Goal: Use online tool/utility: Utilize a website feature to perform a specific function

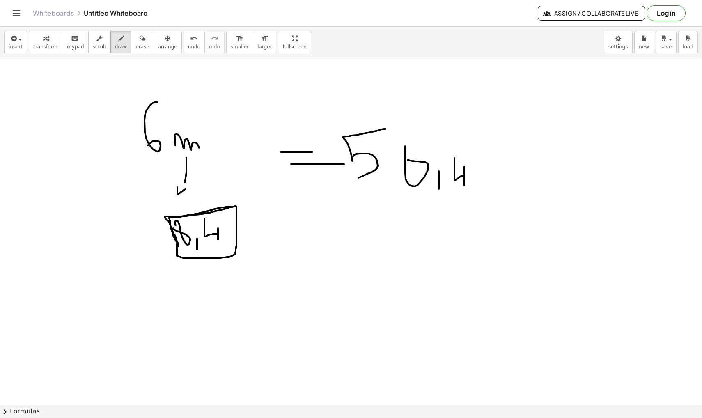
scroll to position [2316, 0]
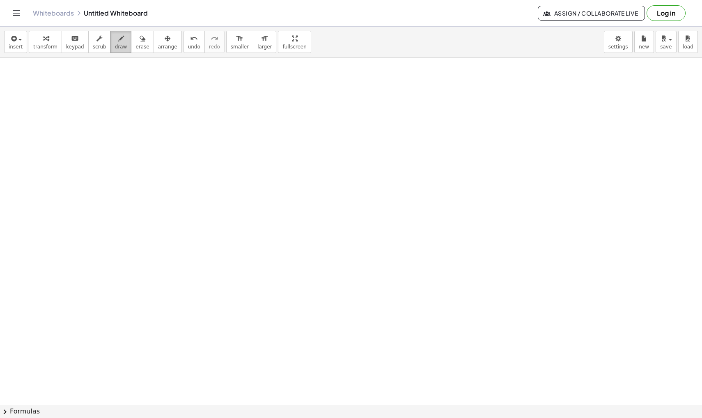
click at [118, 39] on icon "button" at bounding box center [121, 39] width 6 height 10
drag, startPoint x: 101, startPoint y: 160, endPoint x: 104, endPoint y: 181, distance: 21.6
drag, startPoint x: 98, startPoint y: 158, endPoint x: 106, endPoint y: 192, distance: 34.2
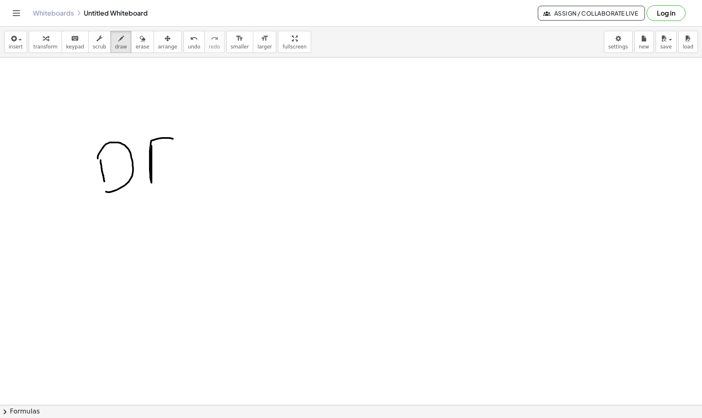
drag, startPoint x: 151, startPoint y: 146, endPoint x: 181, endPoint y: 142, distance: 29.4
drag, startPoint x: 153, startPoint y: 163, endPoint x: 171, endPoint y: 164, distance: 18.1
drag, startPoint x: 150, startPoint y: 182, endPoint x: 184, endPoint y: 182, distance: 34.1
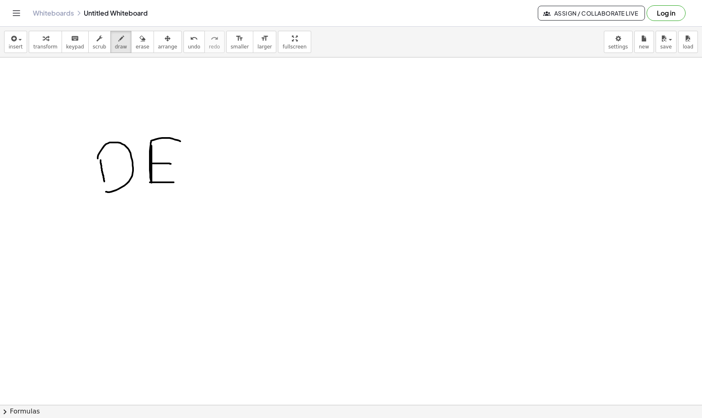
drag, startPoint x: 205, startPoint y: 121, endPoint x: 217, endPoint y: 131, distance: 15.4
drag, startPoint x: 226, startPoint y: 167, endPoint x: 231, endPoint y: 167, distance: 5.7
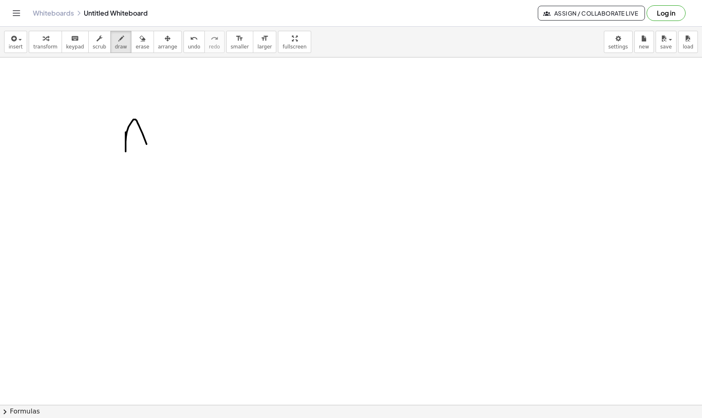
drag, startPoint x: 126, startPoint y: 132, endPoint x: 150, endPoint y: 154, distance: 32.9
drag, startPoint x: 128, startPoint y: 140, endPoint x: 151, endPoint y: 140, distance: 23.0
drag, startPoint x: 158, startPoint y: 133, endPoint x: 180, endPoint y: 113, distance: 30.5
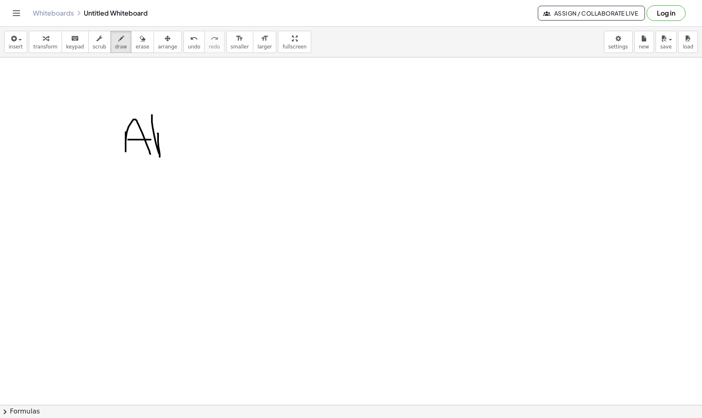
drag, startPoint x: 157, startPoint y: 136, endPoint x: 173, endPoint y: 136, distance: 16.4
drag, startPoint x: 156, startPoint y: 153, endPoint x: 174, endPoint y: 153, distance: 18.5
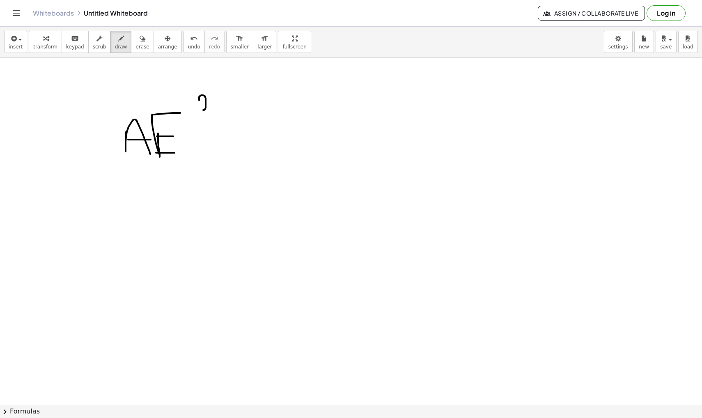
drag, startPoint x: 199, startPoint y: 100, endPoint x: 213, endPoint y: 111, distance: 17.2
drag, startPoint x: 238, startPoint y: 141, endPoint x: 254, endPoint y: 141, distance: 16.0
drag, startPoint x: 243, startPoint y: 154, endPoint x: 267, endPoint y: 154, distance: 24.2
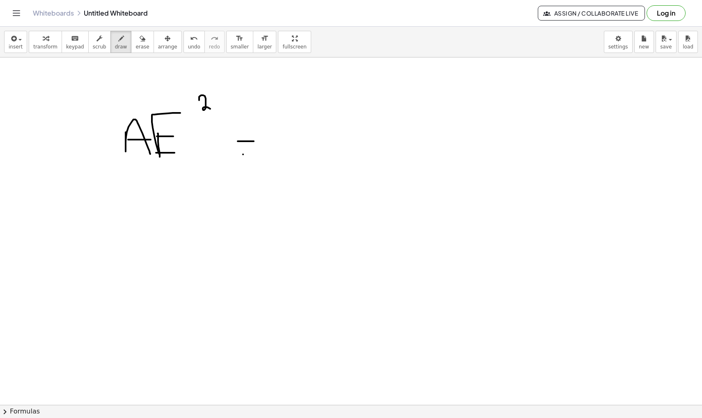
drag, startPoint x: 300, startPoint y: 117, endPoint x: 332, endPoint y: 114, distance: 31.4
drag, startPoint x: 301, startPoint y: 122, endPoint x: 327, endPoint y: 122, distance: 25.4
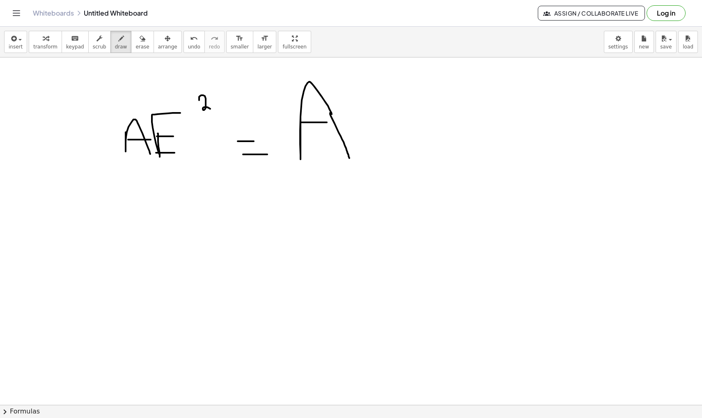
drag, startPoint x: 330, startPoint y: 113, endPoint x: 349, endPoint y: 159, distance: 50.2
drag, startPoint x: 364, startPoint y: 116, endPoint x: 365, endPoint y: 155, distance: 38.6
drag, startPoint x: 412, startPoint y: 101, endPoint x: 415, endPoint y: 105, distance: 5.5
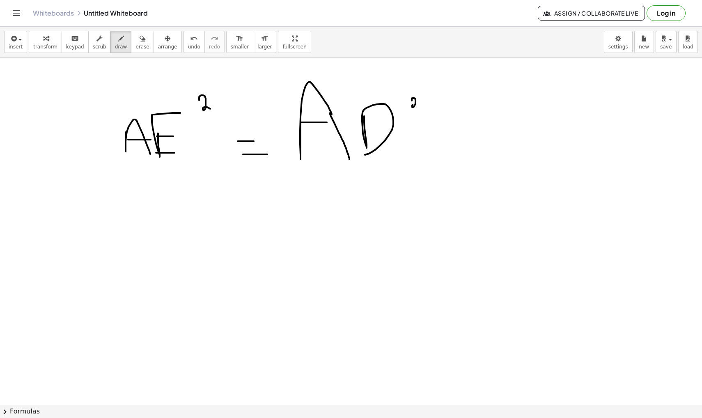
drag, startPoint x: 435, startPoint y: 140, endPoint x: 435, endPoint y: 150, distance: 9.4
drag, startPoint x: 427, startPoint y: 144, endPoint x: 447, endPoint y: 144, distance: 20.1
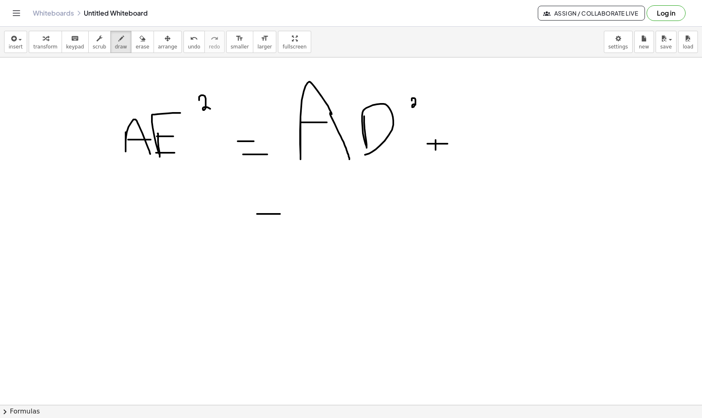
drag, startPoint x: 257, startPoint y: 214, endPoint x: 280, endPoint y: 214, distance: 23.0
drag, startPoint x: 265, startPoint y: 236, endPoint x: 284, endPoint y: 236, distance: 19.7
drag, startPoint x: 315, startPoint y: 201, endPoint x: 320, endPoint y: 237, distance: 36.4
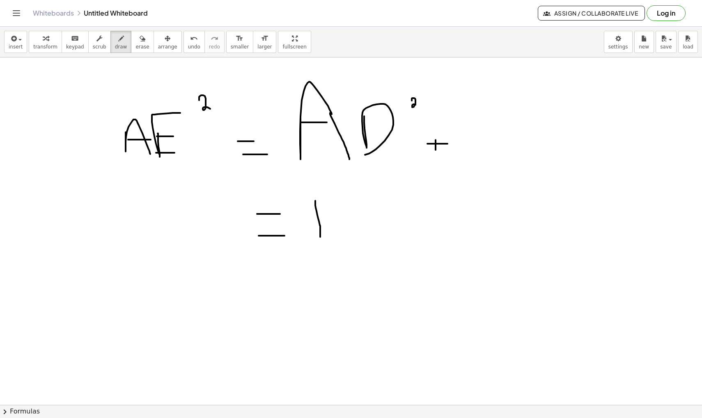
drag, startPoint x: 329, startPoint y: 203, endPoint x: 338, endPoint y: 212, distance: 13.3
drag, startPoint x: 338, startPoint y: 212, endPoint x: 338, endPoint y: 219, distance: 7.0
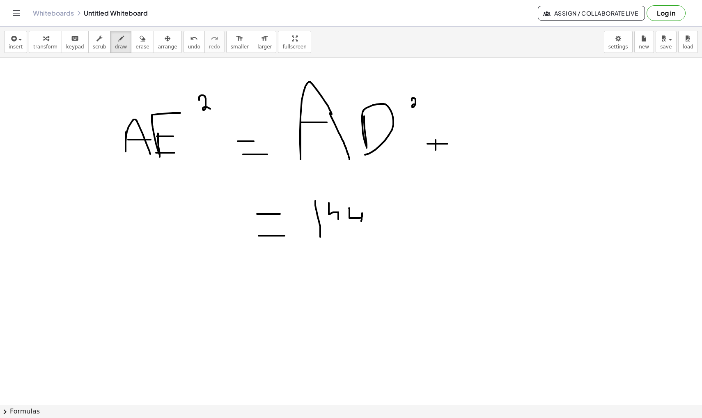
drag, startPoint x: 349, startPoint y: 208, endPoint x: 361, endPoint y: 225, distance: 20.9
drag, startPoint x: 400, startPoint y: 217, endPoint x: 400, endPoint y: 227, distance: 9.8
drag, startPoint x: 395, startPoint y: 222, endPoint x: 406, endPoint y: 222, distance: 10.7
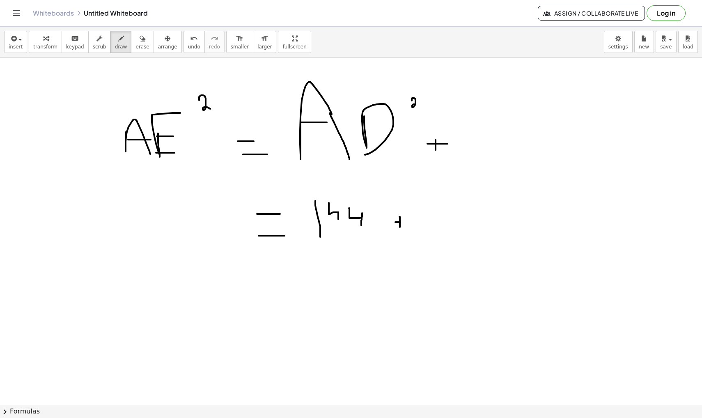
drag
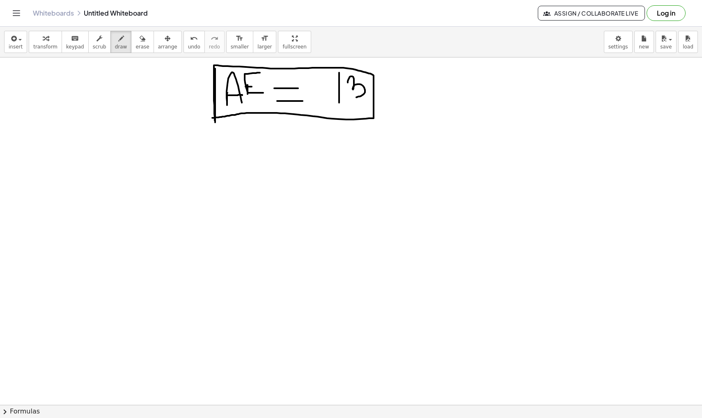
scroll to position [2701, 0]
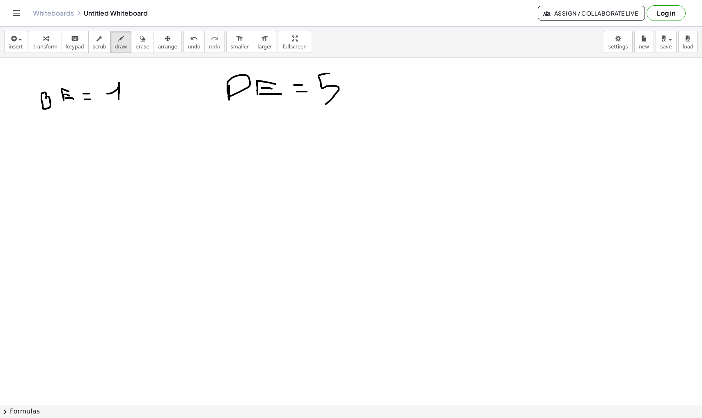
scroll to position [2779, 0]
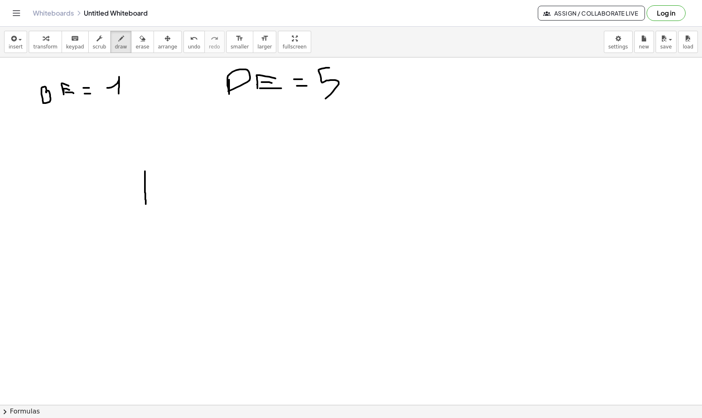
drag, startPoint x: 145, startPoint y: 171, endPoint x: 145, endPoint y: 204, distance: 32.8
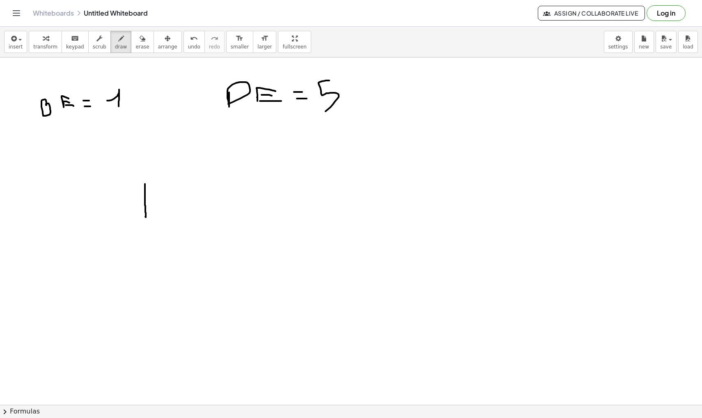
scroll to position [2769, 0]
drag, startPoint x: 234, startPoint y: 201, endPoint x: 261, endPoint y: 218, distance: 32.2
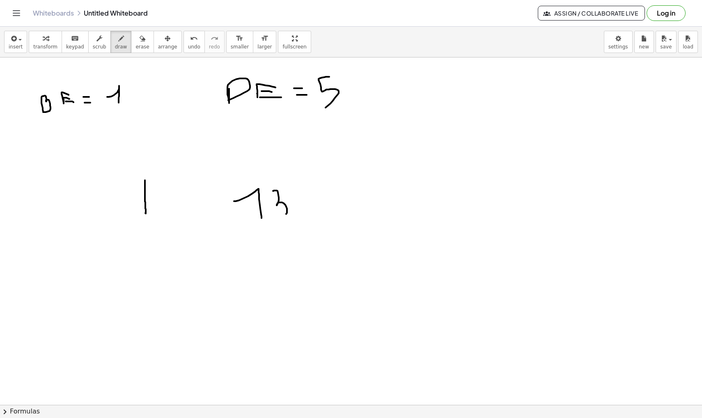
drag, startPoint x: 273, startPoint y: 191, endPoint x: 284, endPoint y: 216, distance: 27.7
drag, startPoint x: 250, startPoint y: 236, endPoint x: 313, endPoint y: 236, distance: 62.8
drag, startPoint x: 285, startPoint y: 246, endPoint x: 282, endPoint y: 277, distance: 30.5
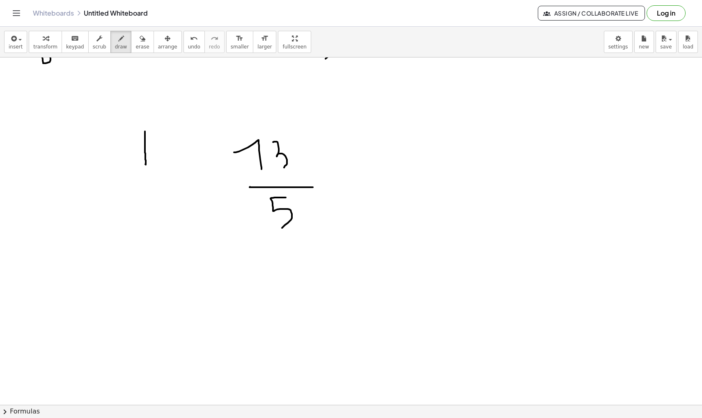
scroll to position [2820, 0]
drag, startPoint x: 333, startPoint y: 184, endPoint x: 340, endPoint y: 183, distance: 7.0
drag, startPoint x: 334, startPoint y: 169, endPoint x: 343, endPoint y: 169, distance: 8.2
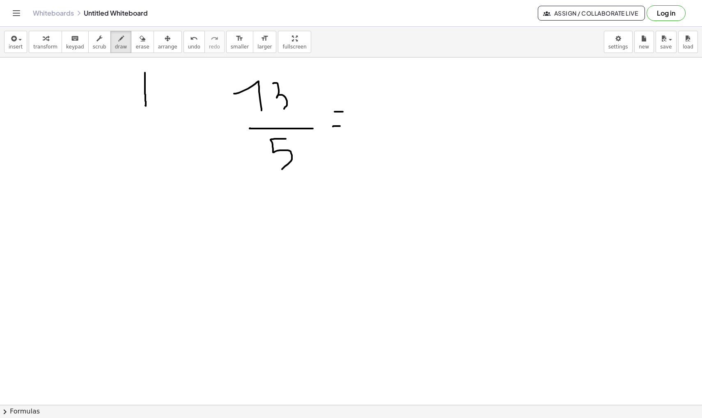
scroll to position [2881, 0]
drag, startPoint x: 148, startPoint y: 235, endPoint x: 174, endPoint y: 232, distance: 26.5
drag, startPoint x: 147, startPoint y: 259, endPoint x: 169, endPoint y: 259, distance: 22.6
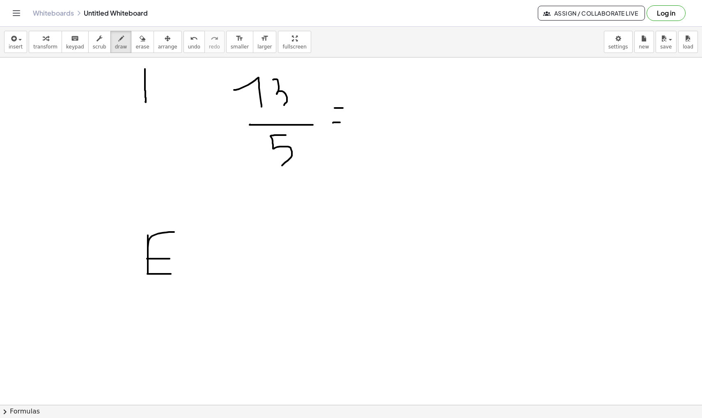
drag, startPoint x: 147, startPoint y: 274, endPoint x: 171, endPoint y: 274, distance: 23.4
drag, startPoint x: 205, startPoint y: 233, endPoint x: 204, endPoint y: 260, distance: 26.3
drag, startPoint x: 122, startPoint y: 309, endPoint x: 211, endPoint y: 309, distance: 88.6
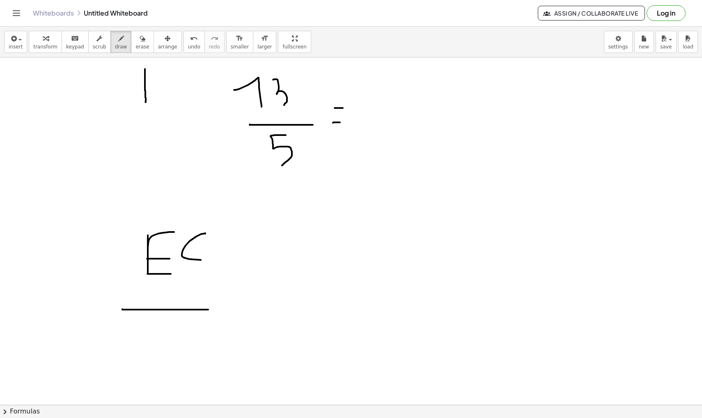
drag, startPoint x: 153, startPoint y: 329, endPoint x: 167, endPoint y: 323, distance: 15.9
drag, startPoint x: 155, startPoint y: 334, endPoint x: 165, endPoint y: 334, distance: 10.7
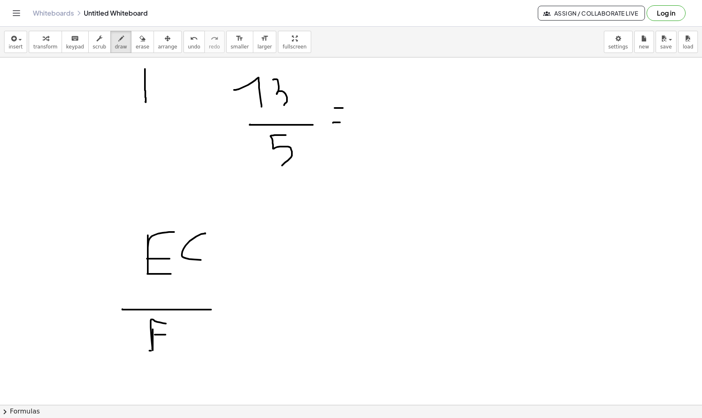
drag, startPoint x: 149, startPoint y: 350, endPoint x: 170, endPoint y: 350, distance: 20.5
drag, startPoint x: 183, startPoint y: 332, endPoint x: 194, endPoint y: 340, distance: 14.0
drag, startPoint x: 238, startPoint y: 298, endPoint x: 253, endPoint y: 298, distance: 15.2
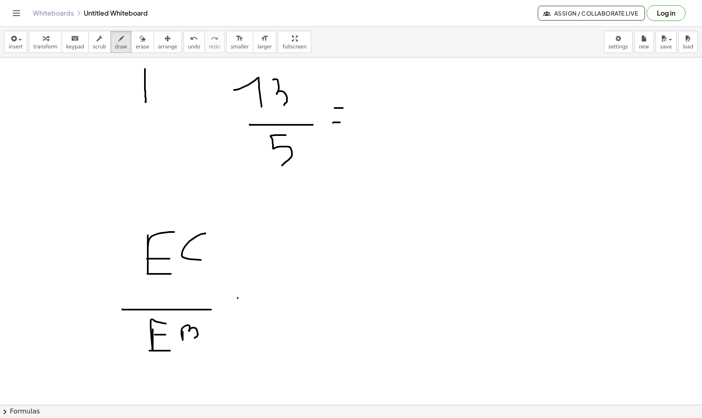
drag, startPoint x: 241, startPoint y: 315, endPoint x: 265, endPoint y: 315, distance: 23.4
drag, startPoint x: 313, startPoint y: 301, endPoint x: 395, endPoint y: 304, distance: 82.1
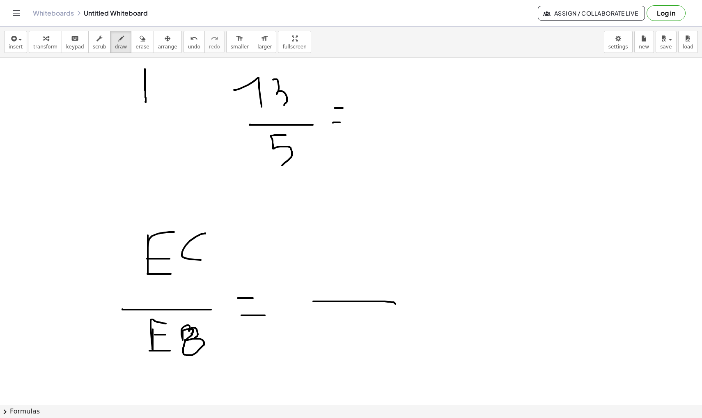
drag, startPoint x: 331, startPoint y: 251, endPoint x: 355, endPoint y: 275, distance: 34.0
drag, startPoint x: 329, startPoint y: 265, endPoint x: 354, endPoint y: 265, distance: 25.4
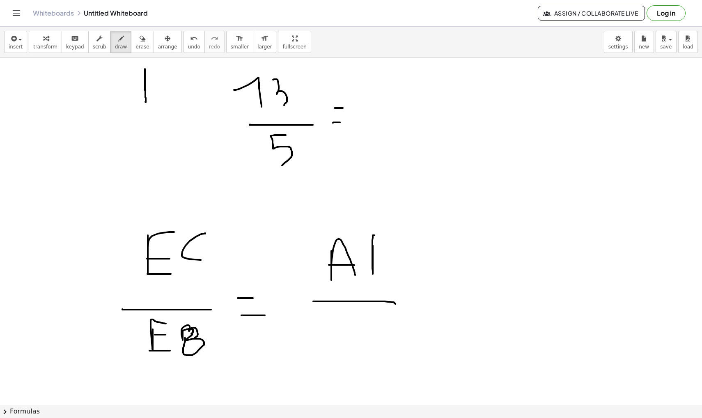
drag, startPoint x: 373, startPoint y: 246, endPoint x: 394, endPoint y: 236, distance: 23.9
drag, startPoint x: 373, startPoint y: 256, endPoint x: 392, endPoint y: 256, distance: 18.5
drag, startPoint x: 371, startPoint y: 271, endPoint x: 390, endPoint y: 271, distance: 18.5
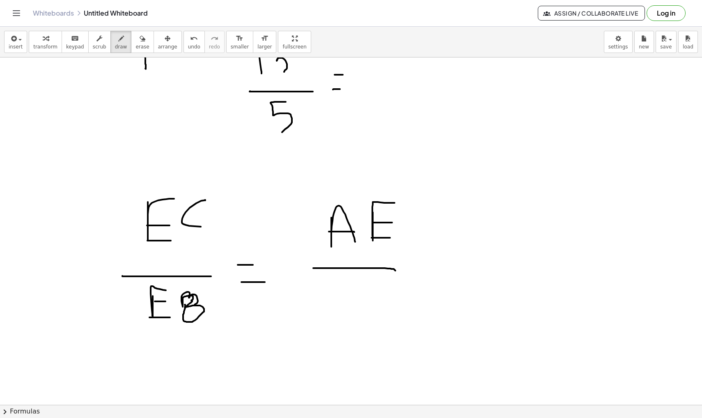
scroll to position [2915, 0]
drag, startPoint x: 410, startPoint y: 207, endPoint x: 406, endPoint y: 220, distance: 13.9
click at [190, 48] on span "undo" at bounding box center [194, 47] width 12 height 6
drag, startPoint x: 170, startPoint y: 175, endPoint x: 178, endPoint y: 174, distance: 7.9
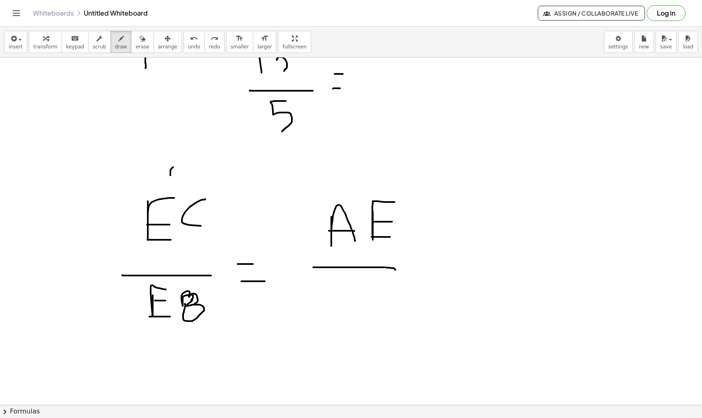
drag, startPoint x: 183, startPoint y: 166, endPoint x: 185, endPoint y: 179, distance: 13.0
drag, startPoint x: 107, startPoint y: 311, endPoint x: 119, endPoint y: 323, distance: 16.5
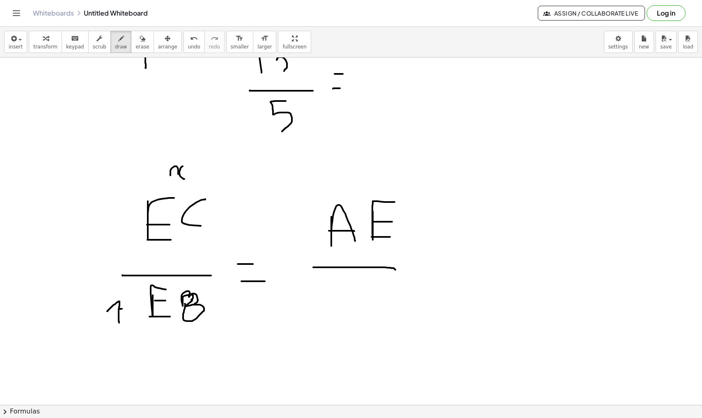
drag, startPoint x: 324, startPoint y: 292, endPoint x: 312, endPoint y: 319, distance: 30.0
drag, startPoint x: 357, startPoint y: 298, endPoint x: 369, endPoint y: 291, distance: 14.5
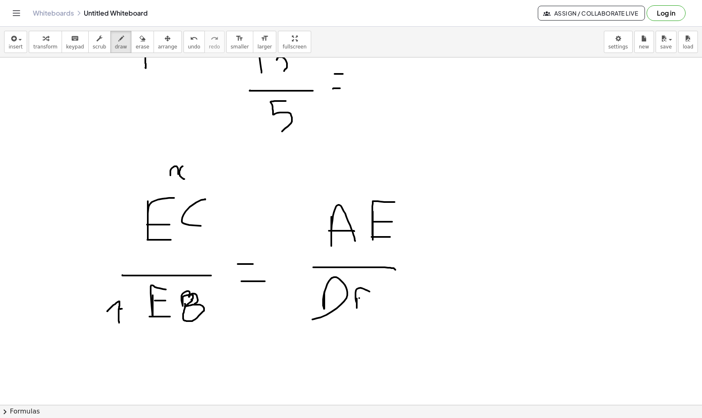
drag, startPoint x: 359, startPoint y: 298, endPoint x: 366, endPoint y: 298, distance: 6.6
drag, startPoint x: 360, startPoint y: 305, endPoint x: 364, endPoint y: 306, distance: 4.3
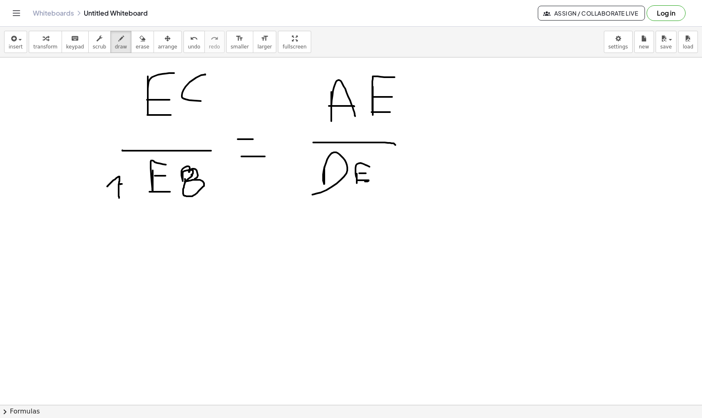
scroll to position [3043, 0]
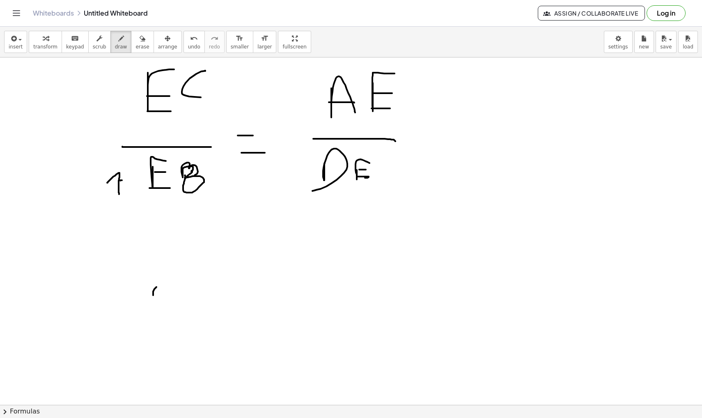
drag, startPoint x: 153, startPoint y: 295, endPoint x: 171, endPoint y: 298, distance: 17.8
drag, startPoint x: 181, startPoint y: 284, endPoint x: 192, endPoint y: 300, distance: 19.4
drag, startPoint x: 214, startPoint y: 289, endPoint x: 236, endPoint y: 289, distance: 22.2
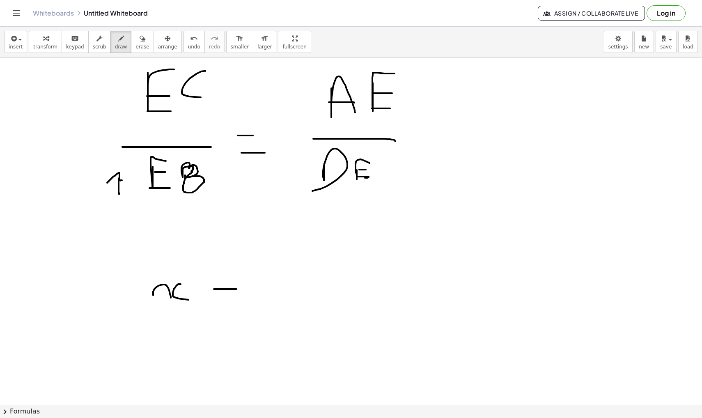
drag, startPoint x: 218, startPoint y: 307, endPoint x: 238, endPoint y: 307, distance: 19.7
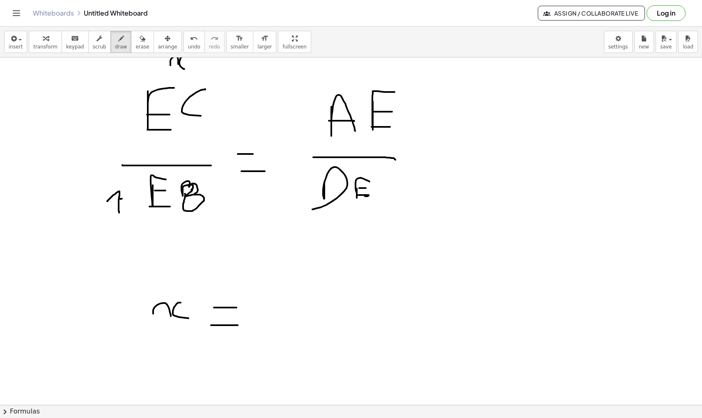
scroll to position [3031, 0]
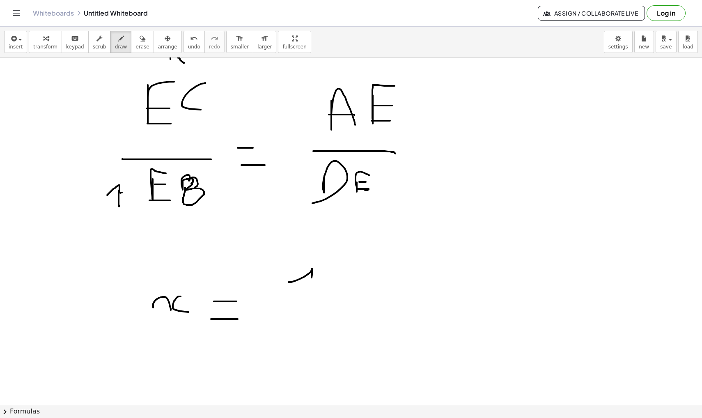
drag, startPoint x: 288, startPoint y: 282, endPoint x: 311, endPoint y: 303, distance: 31.1
drag, startPoint x: 322, startPoint y: 276, endPoint x: 335, endPoint y: 294, distance: 22.7
drag, startPoint x: 295, startPoint y: 311, endPoint x: 356, endPoint y: 311, distance: 61.6
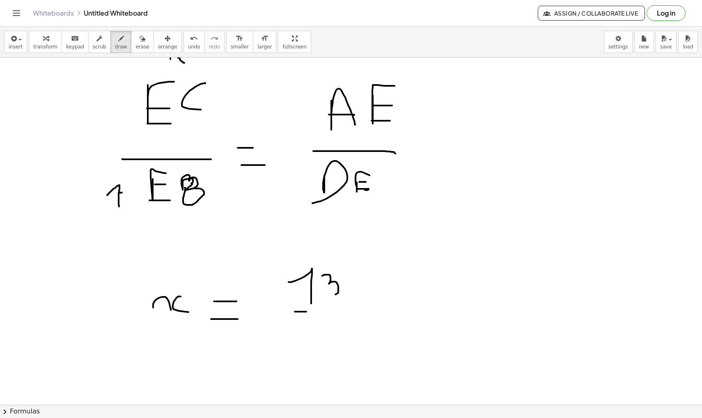
drag, startPoint x: 332, startPoint y: 320, endPoint x: 322, endPoint y: 344, distance: 26.1
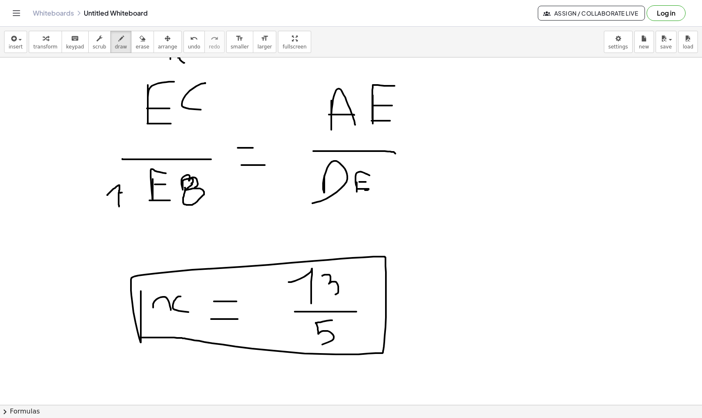
drag, startPoint x: 141, startPoint y: 291, endPoint x: 139, endPoint y: 337, distance: 46.4
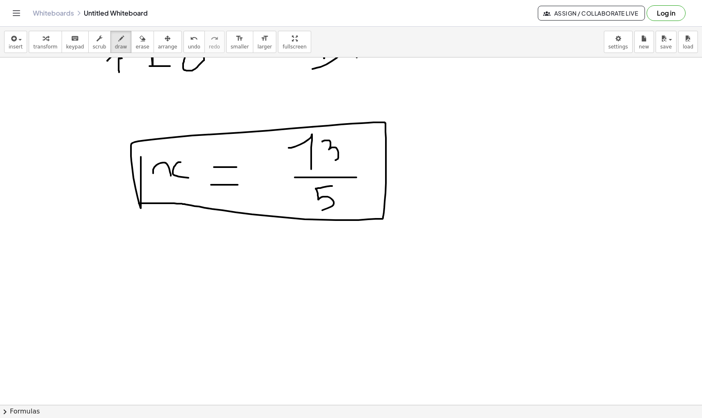
scroll to position [3167, 0]
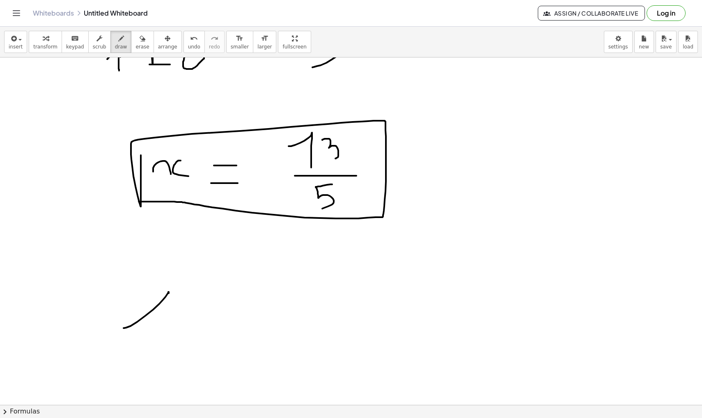
drag, startPoint x: 126, startPoint y: 327, endPoint x: 168, endPoint y: 343, distance: 45.1
drag, startPoint x: 183, startPoint y: 298, endPoint x: 202, endPoint y: 339, distance: 45.7
drag, startPoint x: 242, startPoint y: 320, endPoint x: 242, endPoint y: 337, distance: 17.6
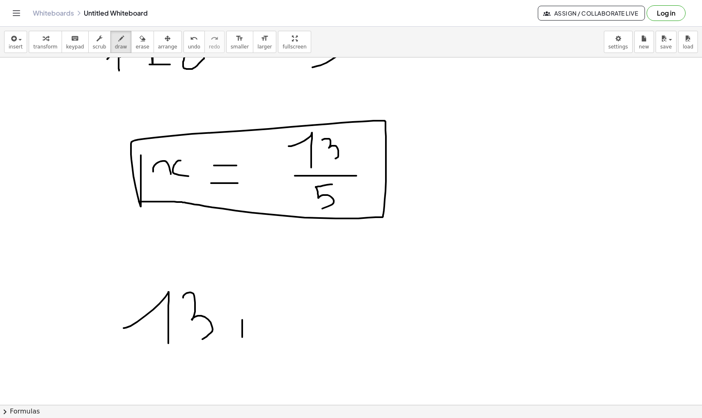
drag, startPoint x: 237, startPoint y: 330, endPoint x: 259, endPoint y: 330, distance: 22.2
drag, startPoint x: 290, startPoint y: 318, endPoint x: 309, endPoint y: 327, distance: 21.5
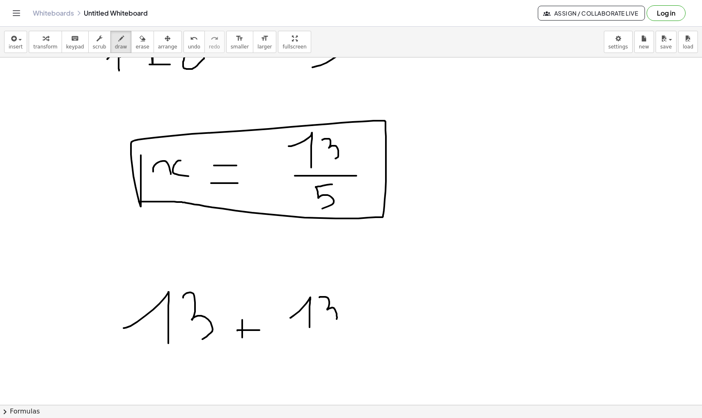
drag, startPoint x: 319, startPoint y: 297, endPoint x: 331, endPoint y: 326, distance: 31.3
drag, startPoint x: 300, startPoint y: 334, endPoint x: 375, endPoint y: 335, distance: 74.3
drag, startPoint x: 341, startPoint y: 345, endPoint x: 334, endPoint y: 378, distance: 34.1
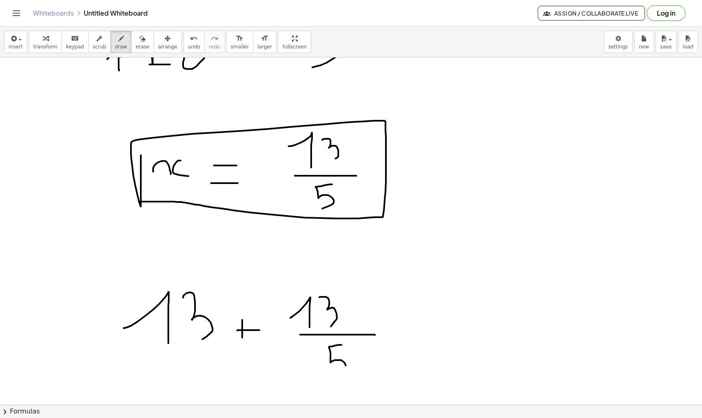
drag, startPoint x: 391, startPoint y: 327, endPoint x: 403, endPoint y: 327, distance: 12.3
drag, startPoint x: 391, startPoint y: 339, endPoint x: 403, endPoint y: 339, distance: 12.7
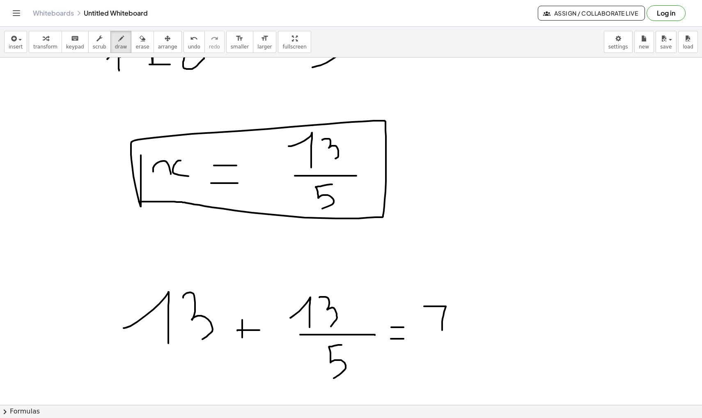
drag, startPoint x: 424, startPoint y: 306, endPoint x: 442, endPoint y: 337, distance: 35.7
drag, startPoint x: 435, startPoint y: 320, endPoint x: 448, endPoint y: 320, distance: 12.3
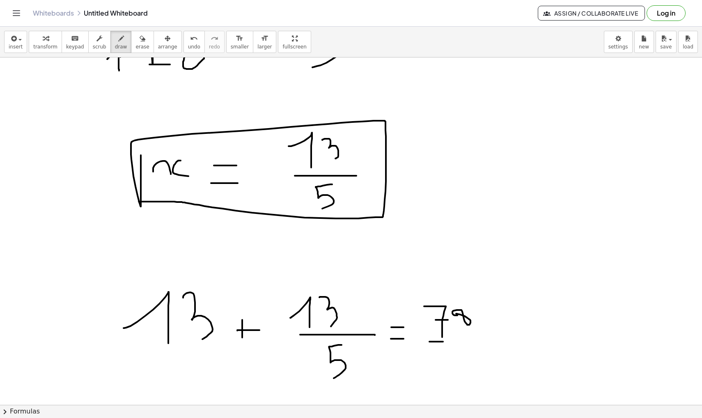
drag, startPoint x: 429, startPoint y: 341, endPoint x: 482, endPoint y: 341, distance: 52.5
drag, startPoint x: 460, startPoint y: 352, endPoint x: 452, endPoint y: 376, distance: 26.1
drag, startPoint x: 418, startPoint y: 300, endPoint x: 417, endPoint y: 371, distance: 71.4
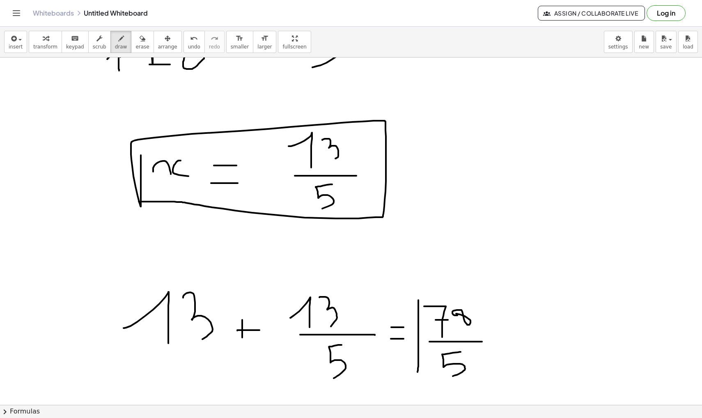
drag, startPoint x: 417, startPoint y: 371, endPoint x: 417, endPoint y: 300, distance: 71.4
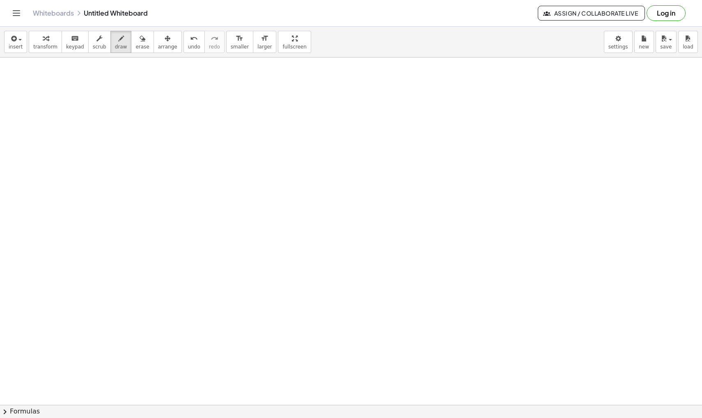
scroll to position [3539, 0]
drag, startPoint x: 137, startPoint y: 223, endPoint x: 188, endPoint y: 131, distance: 105.2
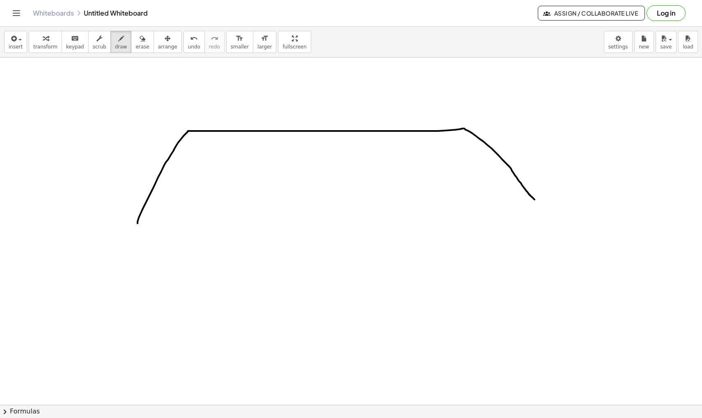
drag, startPoint x: 188, startPoint y: 131, endPoint x: 536, endPoint y: 201, distance: 355.5
drag, startPoint x: 536, startPoint y: 201, endPoint x: 155, endPoint y: 223, distance: 382.2
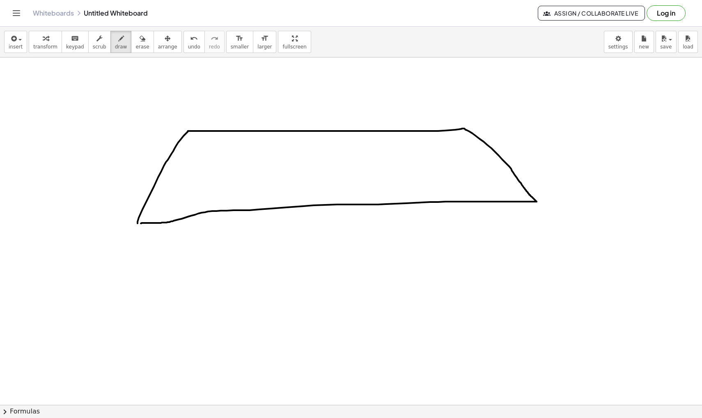
drag, startPoint x: 155, startPoint y: 223, endPoint x: 141, endPoint y: 223, distance: 14.0
drag, startPoint x: 463, startPoint y: 129, endPoint x: 423, endPoint y: 204, distance: 85.2
drag, startPoint x: 168, startPoint y: 101, endPoint x: 186, endPoint y: 112, distance: 21.5
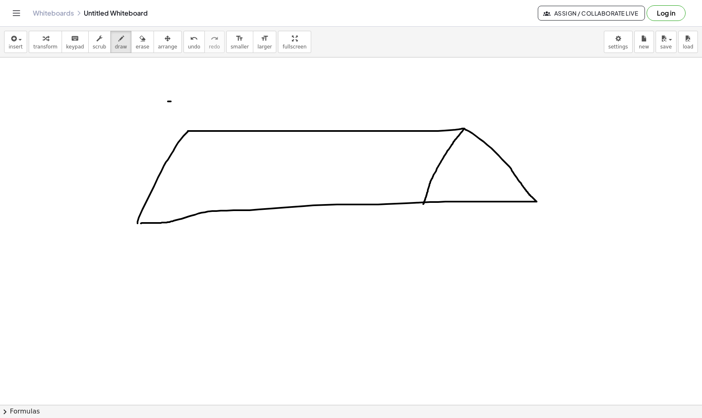
drag, startPoint x: 183, startPoint y: 95, endPoint x: 179, endPoint y: 117, distance: 23.0
drag, startPoint x: 465, startPoint y: 91, endPoint x: 473, endPoint y: 100, distance: 11.9
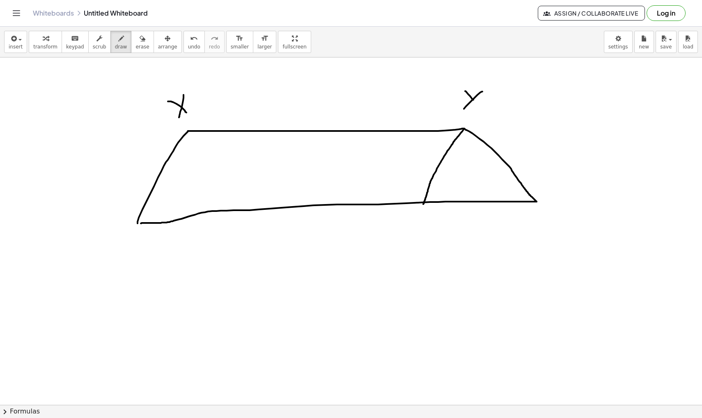
drag, startPoint x: 482, startPoint y: 92, endPoint x: 460, endPoint y: 113, distance: 31.3
drag, startPoint x: 310, startPoint y: 89, endPoint x: 313, endPoint y: 119, distance: 29.7
drag, startPoint x: 138, startPoint y: 165, endPoint x: 137, endPoint y: 161, distance: 4.3
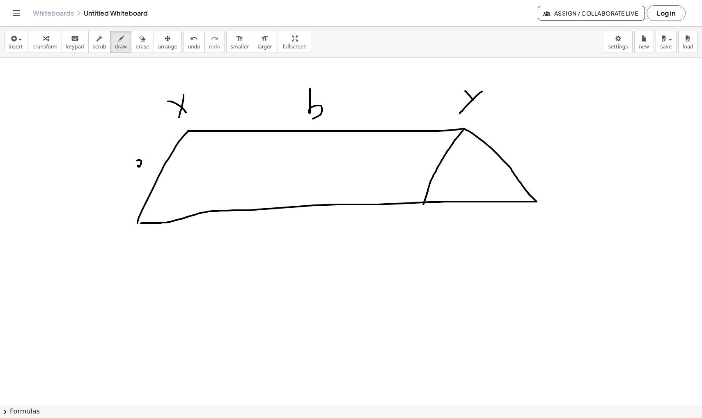
drag, startPoint x: 140, startPoint y: 161, endPoint x: 143, endPoint y: 165, distance: 5.0
drag, startPoint x: 174, startPoint y: 149, endPoint x: 203, endPoint y: 135, distance: 32.7
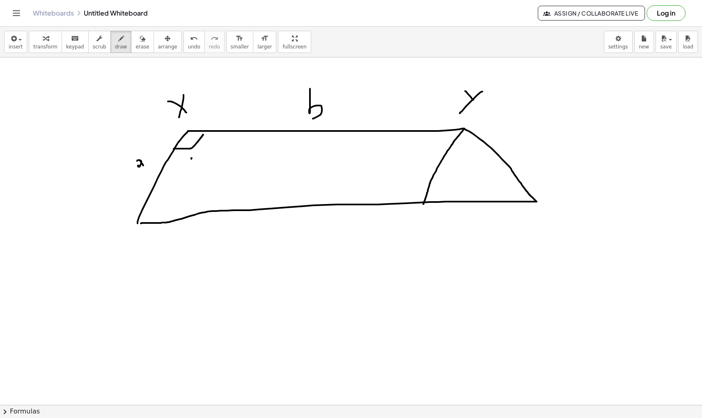
drag, startPoint x: 192, startPoint y: 158, endPoint x: 191, endPoint y: 167, distance: 9.4
drag, startPoint x: 195, startPoint y: 159, endPoint x: 199, endPoint y: 166, distance: 8.1
drag, startPoint x: 206, startPoint y: 156, endPoint x: 210, endPoint y: 159, distance: 4.4
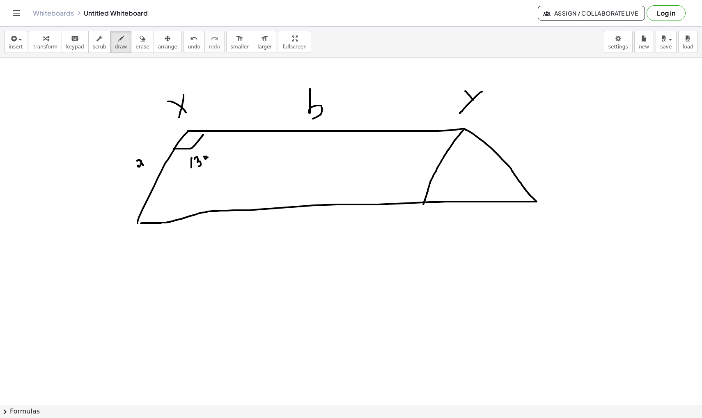
drag, startPoint x: 470, startPoint y: 215, endPoint x: 470, endPoint y: 232, distance: 16.4
drag, startPoint x: 464, startPoint y: 233, endPoint x: 476, endPoint y: 237, distance: 12.9
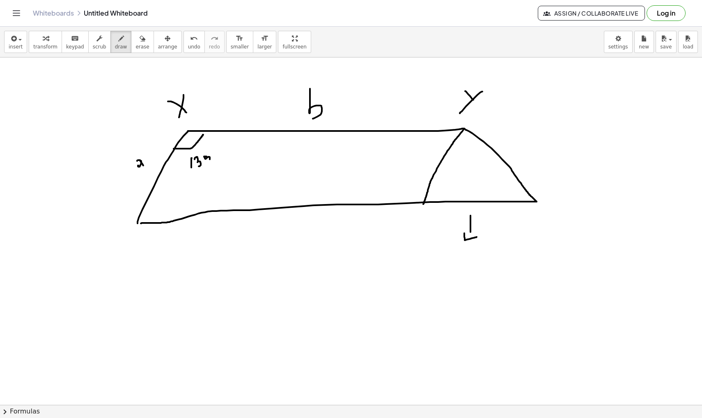
scroll to position [3564, 0]
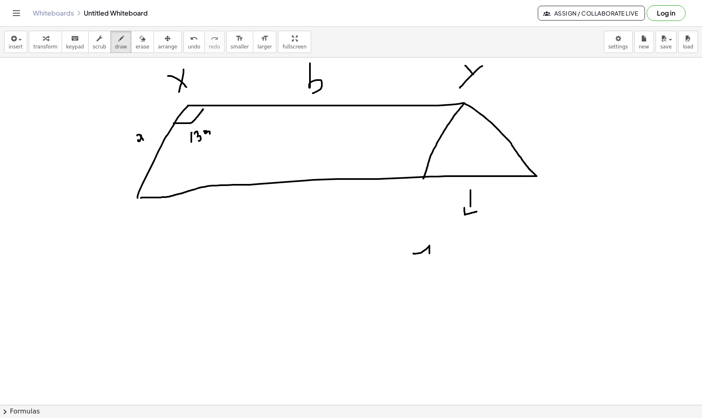
drag, startPoint x: 413, startPoint y: 253, endPoint x: 429, endPoint y: 271, distance: 23.9
drag, startPoint x: 410, startPoint y: 282, endPoint x: 436, endPoint y: 282, distance: 25.9
drag, startPoint x: 422, startPoint y: 297, endPoint x: 423, endPoint y: 305, distance: 8.7
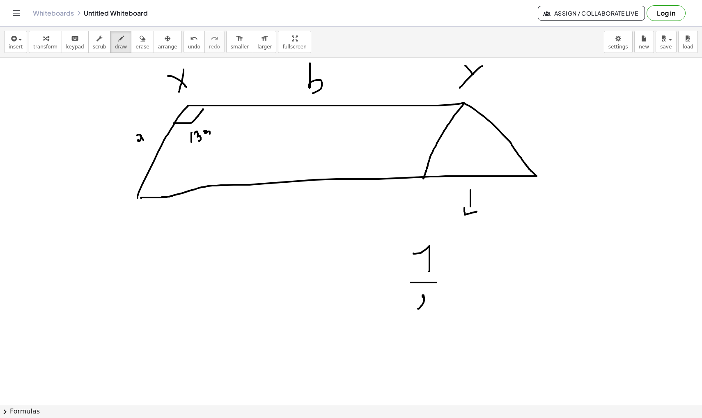
drag, startPoint x: 452, startPoint y: 259, endPoint x: 453, endPoint y: 277, distance: 17.3
drag, startPoint x: 470, startPoint y: 272, endPoint x: 467, endPoint y: 277, distance: 6.2
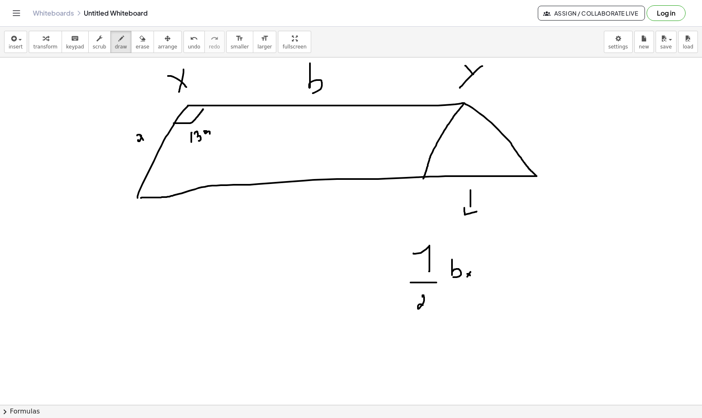
drag, startPoint x: 479, startPoint y: 262, endPoint x: 493, endPoint y: 282, distance: 23.8
drag, startPoint x: 149, startPoint y: 174, endPoint x: 169, endPoint y: 199, distance: 31.9
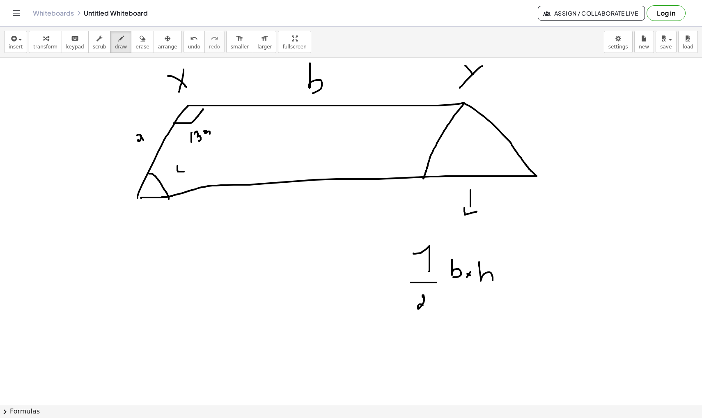
drag, startPoint x: 177, startPoint y: 166, endPoint x: 196, endPoint y: 171, distance: 19.2
drag, startPoint x: 196, startPoint y: 168, endPoint x: 196, endPoint y: 174, distance: 5.7
drag, startPoint x: 212, startPoint y: 158, endPoint x: 213, endPoint y: 181, distance: 23.4
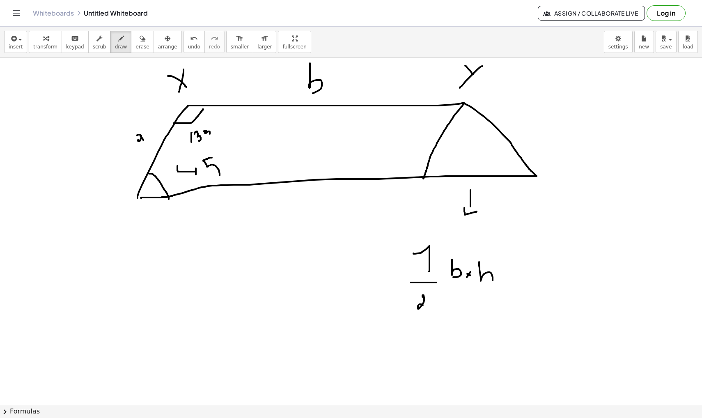
drag, startPoint x: 456, startPoint y: 114, endPoint x: 474, endPoint y: 112, distance: 18.3
click at [190, 42] on icon "undo" at bounding box center [194, 39] width 8 height 10
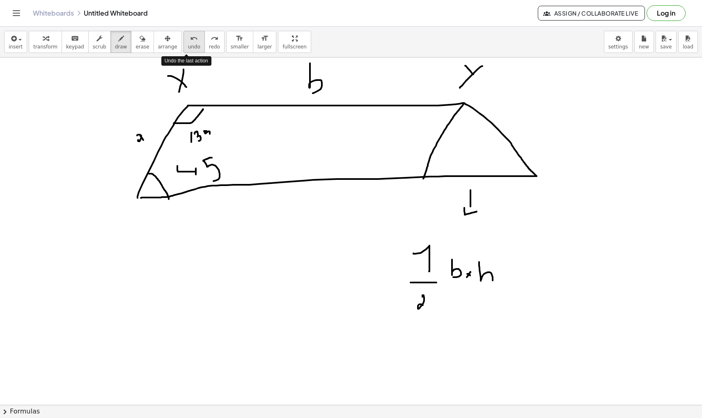
click at [188, 48] on span "undo" at bounding box center [194, 47] width 12 height 6
click at [140, 40] on icon "button" at bounding box center [143, 39] width 6 height 10
drag, startPoint x: 436, startPoint y: 144, endPoint x: 456, endPoint y: 119, distance: 32.8
click at [115, 43] on div "button" at bounding box center [121, 38] width 12 height 10
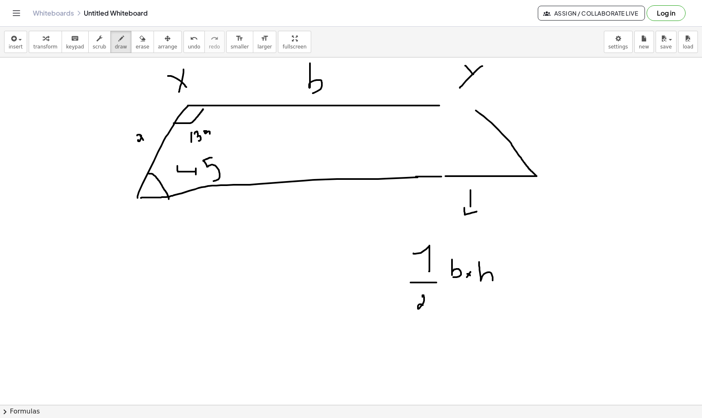
drag, startPoint x: 416, startPoint y: 176, endPoint x: 455, endPoint y: 176, distance: 39.8
drag, startPoint x: 437, startPoint y: 105, endPoint x: 478, endPoint y: 117, distance: 41.9
drag, startPoint x: 467, startPoint y: 104, endPoint x: 423, endPoint y: 175, distance: 83.5
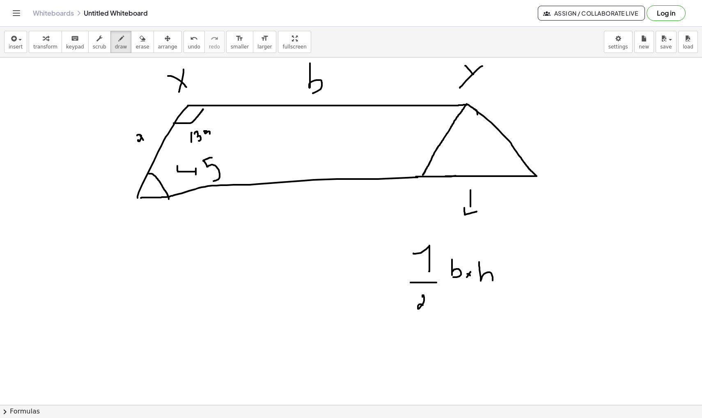
drag, startPoint x: 467, startPoint y: 104, endPoint x: 464, endPoint y: 173, distance: 69.0
drag, startPoint x: 465, startPoint y: 162, endPoint x: 474, endPoint y: 174, distance: 15.5
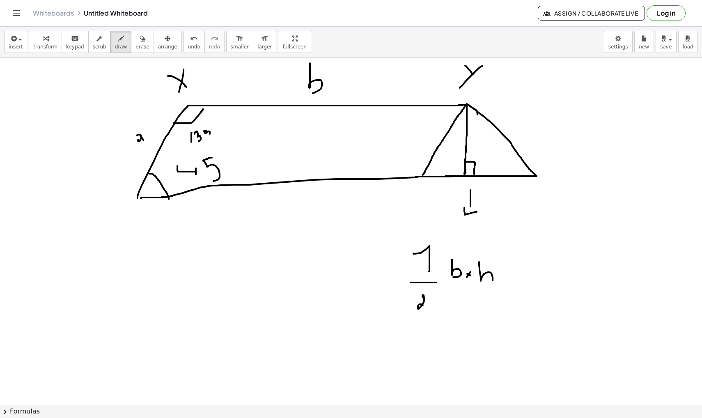
drag, startPoint x: 458, startPoint y: 135, endPoint x: 461, endPoint y: 139, distance: 5.1
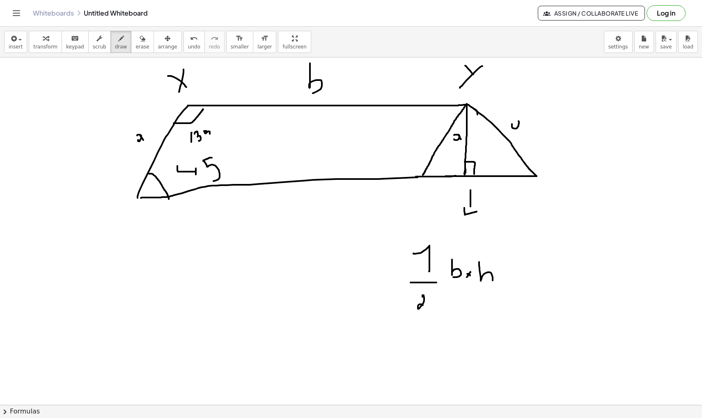
drag, startPoint x: 518, startPoint y: 121, endPoint x: 524, endPoint y: 128, distance: 9.4
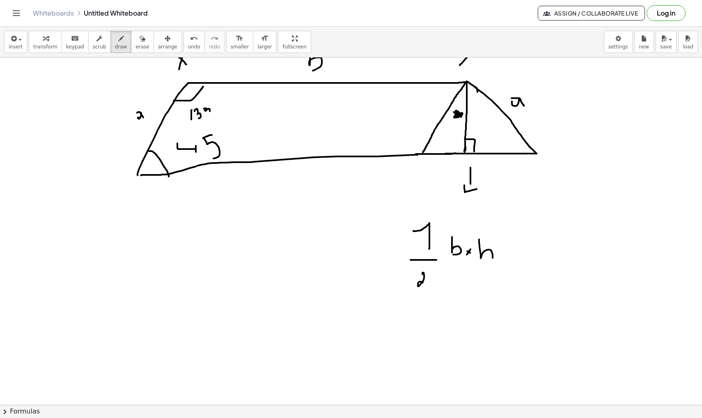
scroll to position [3565, 0]
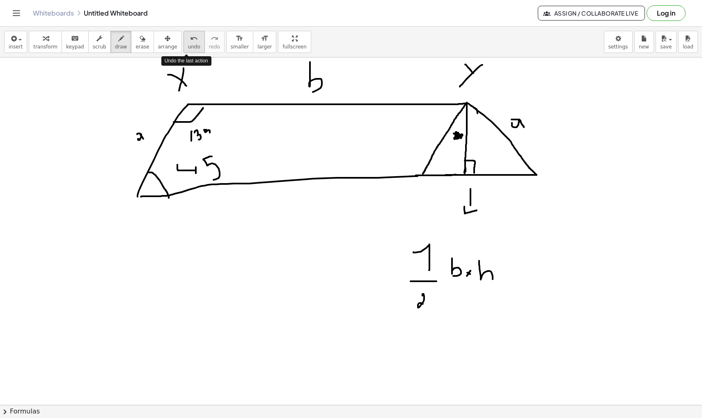
click at [190, 41] on icon "undo" at bounding box center [194, 39] width 8 height 10
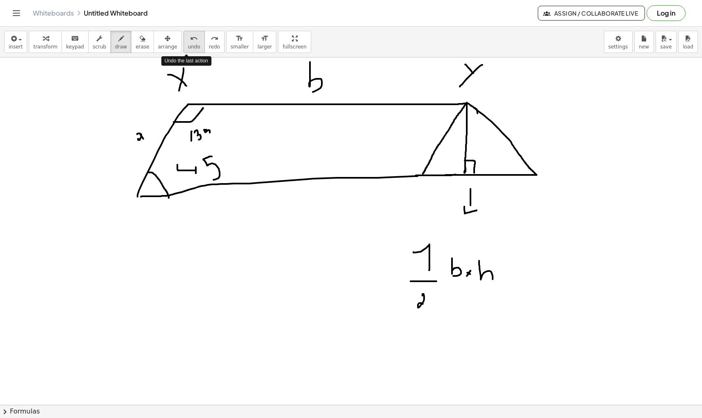
click at [190, 41] on icon "undo" at bounding box center [194, 39] width 8 height 10
click at [118, 44] on span "draw" at bounding box center [121, 47] width 12 height 6
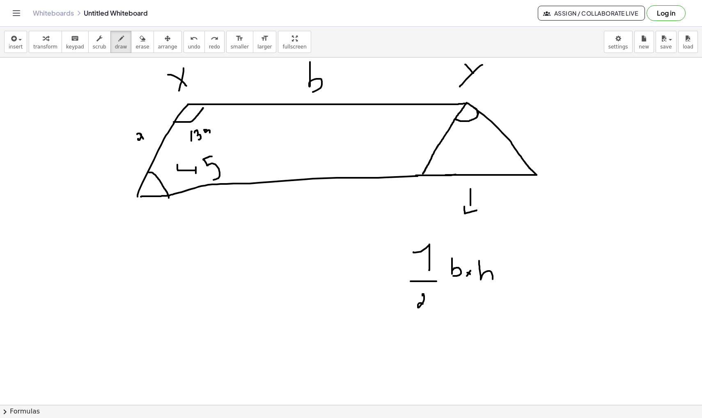
drag, startPoint x: 455, startPoint y: 119, endPoint x: 478, endPoint y: 112, distance: 24.4
click at [135, 44] on span "erase" at bounding box center [142, 47] width 14 height 6
drag, startPoint x: 425, startPoint y: 158, endPoint x: 457, endPoint y: 119, distance: 50.1
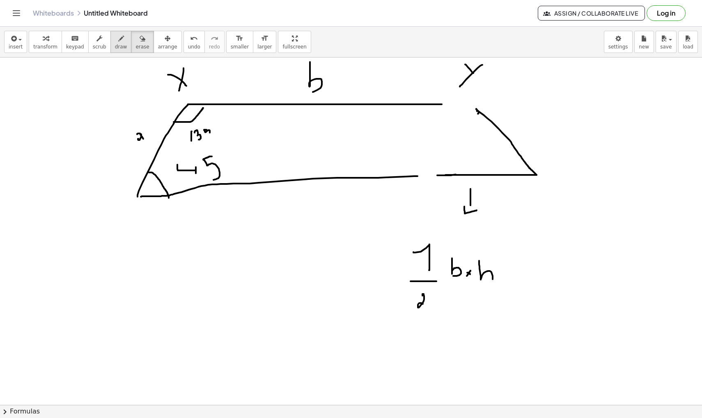
click at [118, 41] on icon "button" at bounding box center [121, 39] width 6 height 10
drag, startPoint x: 440, startPoint y: 103, endPoint x: 480, endPoint y: 112, distance: 40.8
drag, startPoint x: 439, startPoint y: 174, endPoint x: 409, endPoint y: 176, distance: 30.0
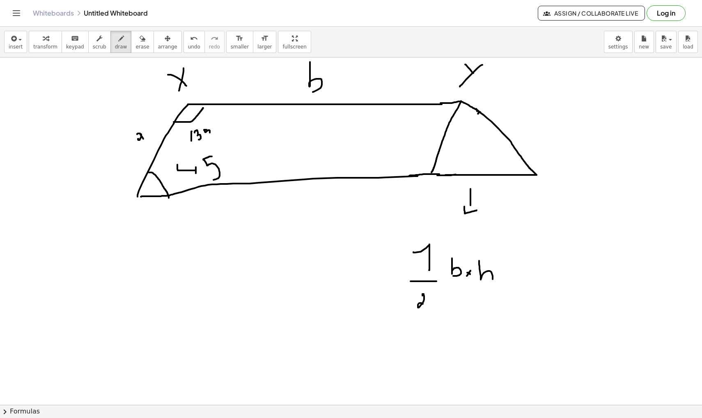
drag, startPoint x: 461, startPoint y: 101, endPoint x: 431, endPoint y: 173, distance: 77.8
drag, startPoint x: 431, startPoint y: 105, endPoint x: 444, endPoint y: 126, distance: 24.1
drag, startPoint x: 227, startPoint y: 159, endPoint x: 413, endPoint y: 124, distance: 189.3
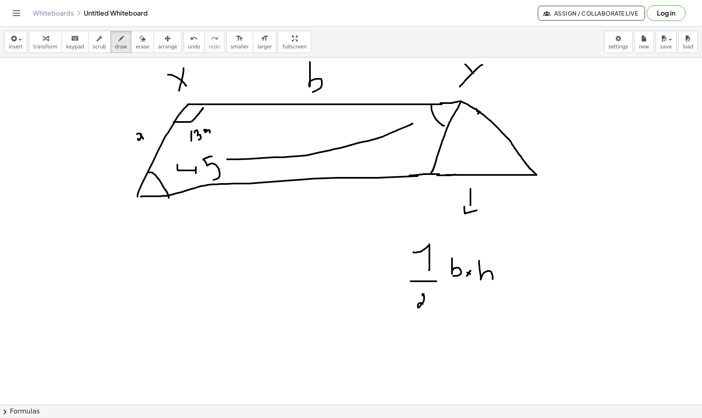
drag, startPoint x: 412, startPoint y: 117, endPoint x: 421, endPoint y: 127, distance: 14.0
drag, startPoint x: 426, startPoint y: 164, endPoint x: 229, endPoint y: 129, distance: 199.2
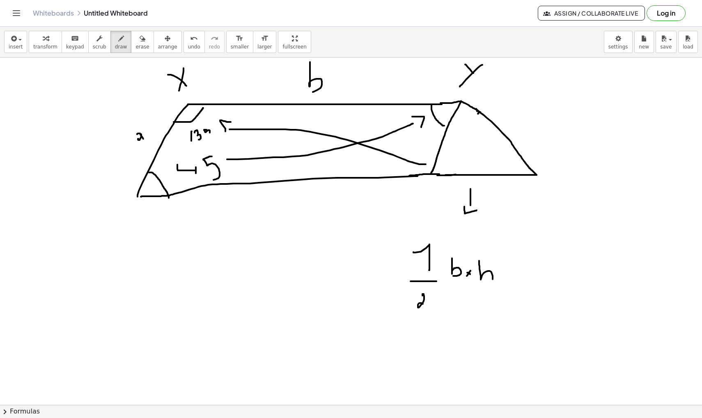
drag, startPoint x: 225, startPoint y: 131, endPoint x: 234, endPoint y: 122, distance: 12.8
drag, startPoint x: 419, startPoint y: 130, endPoint x: 425, endPoint y: 133, distance: 7.3
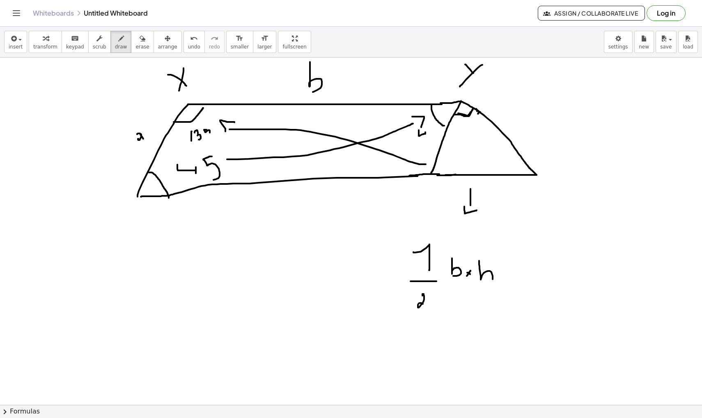
drag, startPoint x: 425, startPoint y: 132, endPoint x: 425, endPoint y: 138, distance: 5.7
drag, startPoint x: 432, startPoint y: 126, endPoint x: 435, endPoint y: 133, distance: 7.3
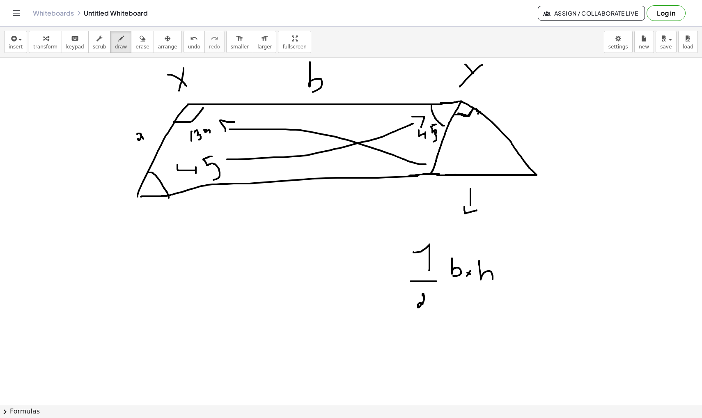
drag, startPoint x: 433, startPoint y: 131, endPoint x: 430, endPoint y: 142, distance: 11.0
drag, startPoint x: 520, startPoint y: 158, endPoint x: 514, endPoint y: 171, distance: 15.0
drag, startPoint x: 494, startPoint y: 156, endPoint x: 498, endPoint y: 161, distance: 6.5
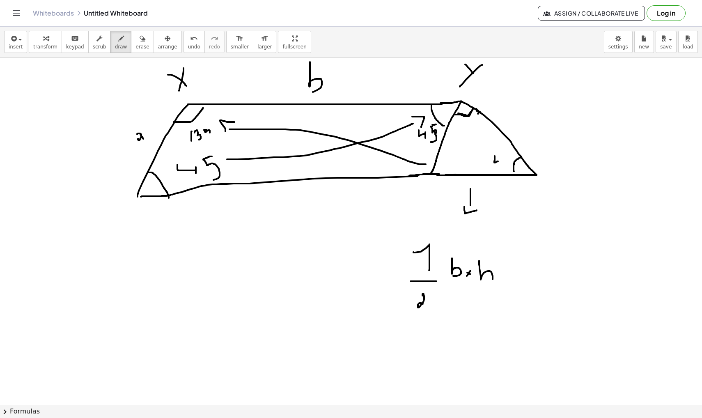
drag, startPoint x: 499, startPoint y: 158, endPoint x: 499, endPoint y: 164, distance: 5.8
drag, startPoint x: 506, startPoint y: 153, endPoint x: 503, endPoint y: 165, distance: 11.8
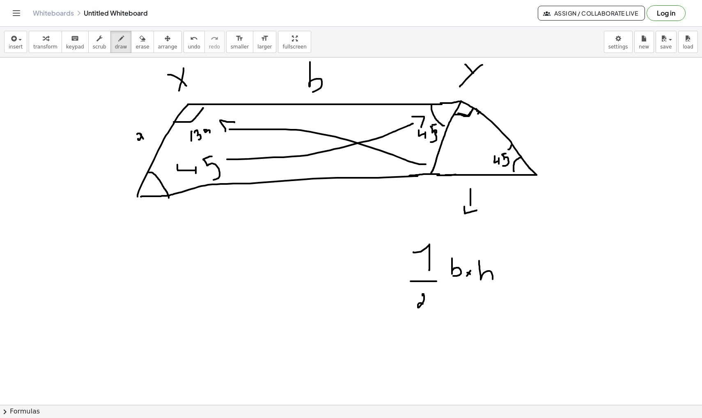
drag, startPoint x: 508, startPoint y: 149, endPoint x: 508, endPoint y: 144, distance: 4.9
drag, startPoint x: 515, startPoint y: 117, endPoint x: 523, endPoint y: 126, distance: 12.5
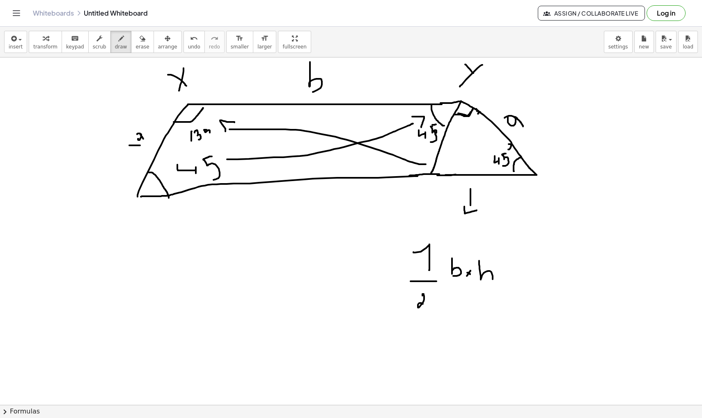
drag, startPoint x: 129, startPoint y: 145, endPoint x: 142, endPoint y: 145, distance: 13.1
drag, startPoint x: 507, startPoint y: 131, endPoint x: 524, endPoint y: 130, distance: 17.2
drag, startPoint x: 435, startPoint y: 173, endPoint x: 491, endPoint y: 172, distance: 55.8
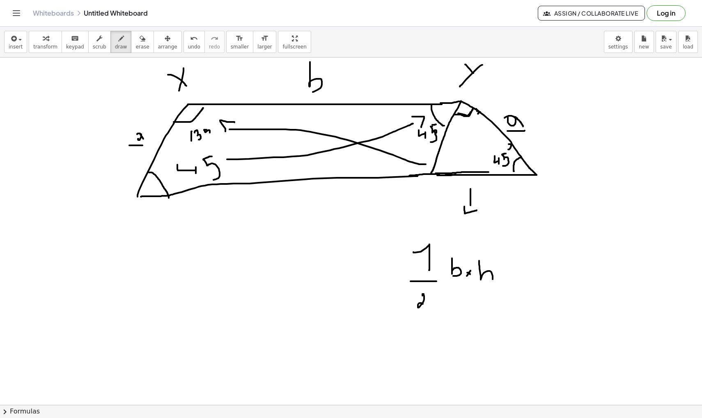
drag, startPoint x: 444, startPoint y: 139, endPoint x: 450, endPoint y: 139, distance: 5.7
drag, startPoint x: 450, startPoint y: 134, endPoint x: 452, endPoint y: 142, distance: 8.0
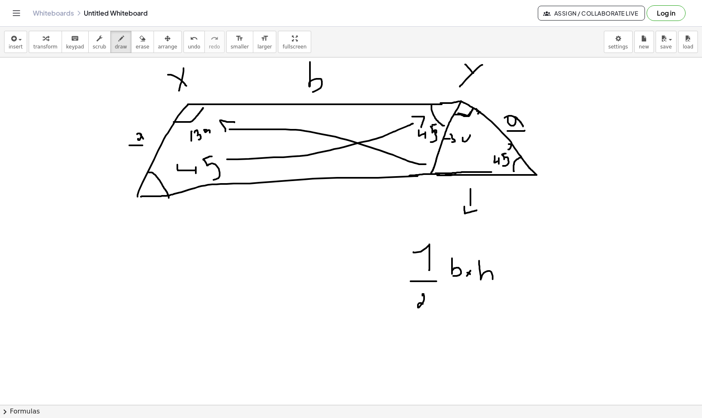
drag, startPoint x: 462, startPoint y: 137, endPoint x: 464, endPoint y: 133, distance: 4.7
drag, startPoint x: 467, startPoint y: 133, endPoint x: 473, endPoint y: 141, distance: 10.0
drag, startPoint x: 438, startPoint y: 160, endPoint x: 449, endPoint y: 172, distance: 16.5
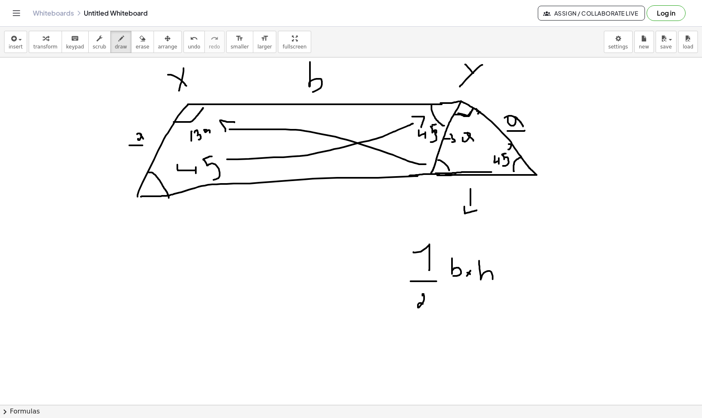
drag, startPoint x: 451, startPoint y: 158, endPoint x: 455, endPoint y: 163, distance: 6.1
drag, startPoint x: 462, startPoint y: 156, endPoint x: 465, endPoint y: 165, distance: 9.8
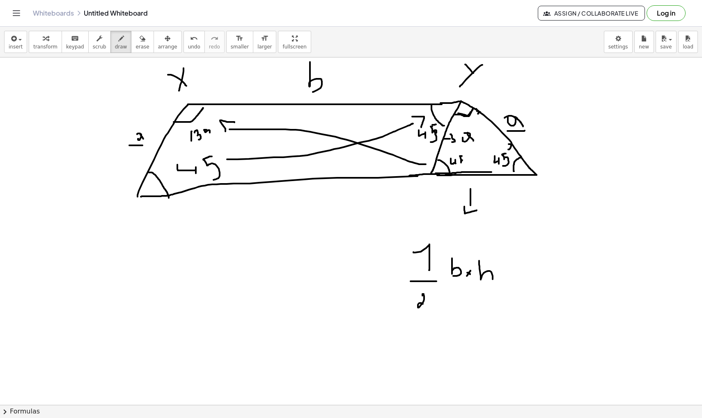
drag, startPoint x: 469, startPoint y: 152, endPoint x: 469, endPoint y: 147, distance: 5.4
drag, startPoint x: 197, startPoint y: 239, endPoint x: 196, endPoint y: 331, distance: 91.9
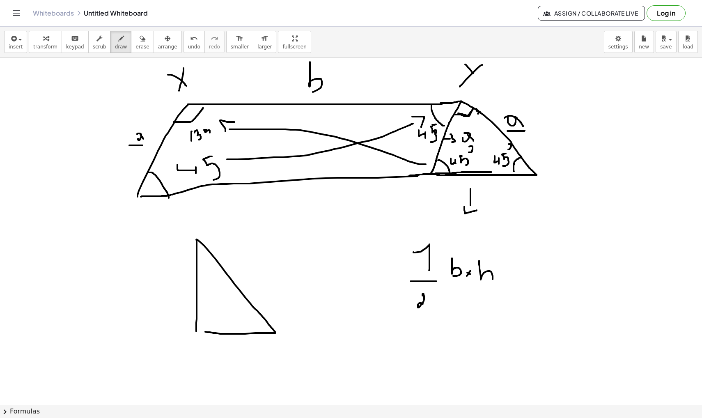
drag, startPoint x: 196, startPoint y: 240, endPoint x: 194, endPoint y: 330, distance: 90.3
drag, startPoint x: 197, startPoint y: 317, endPoint x: 204, endPoint y: 332, distance: 16.7
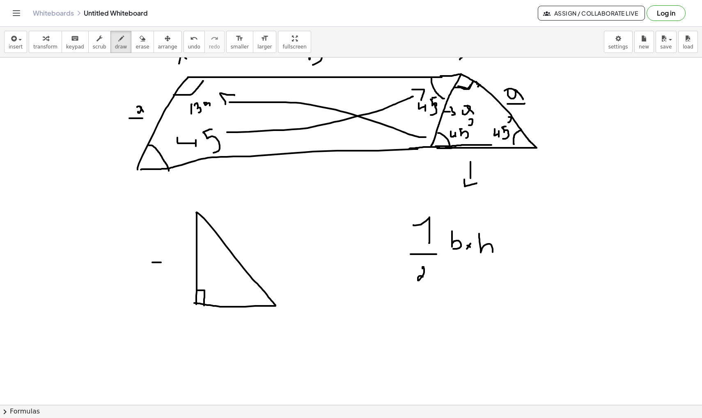
drag, startPoint x: 152, startPoint y: 262, endPoint x: 177, endPoint y: 262, distance: 24.6
drag, startPoint x: 178, startPoint y: 258, endPoint x: 176, endPoint y: 263, distance: 6.3
drag, startPoint x: 236, startPoint y: 320, endPoint x: 236, endPoint y: 352, distance: 31.6
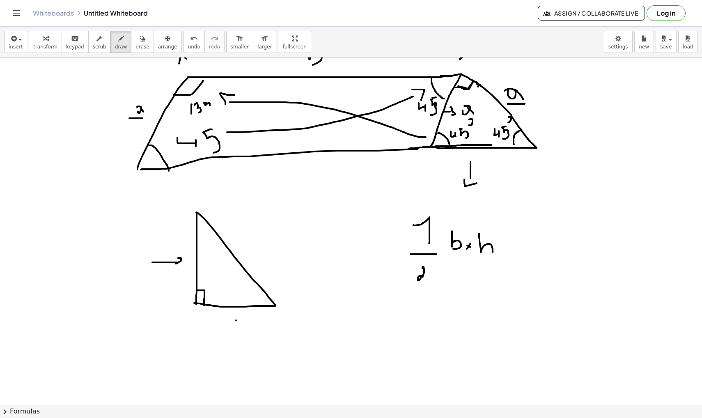
drag, startPoint x: 230, startPoint y: 316, endPoint x: 237, endPoint y: 319, distance: 7.7
drag, startPoint x: 121, startPoint y: 247, endPoint x: 128, endPoint y: 271, distance: 25.1
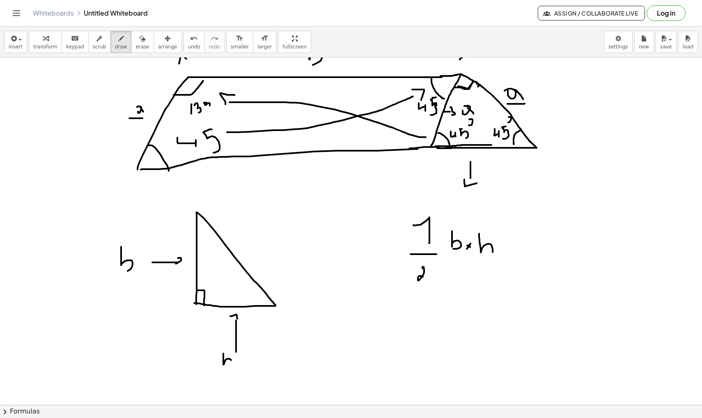
drag, startPoint x: 223, startPoint y: 353, endPoint x: 235, endPoint y: 368, distance: 18.4
drag, startPoint x: 197, startPoint y: 301, endPoint x: 243, endPoint y: 267, distance: 57.9
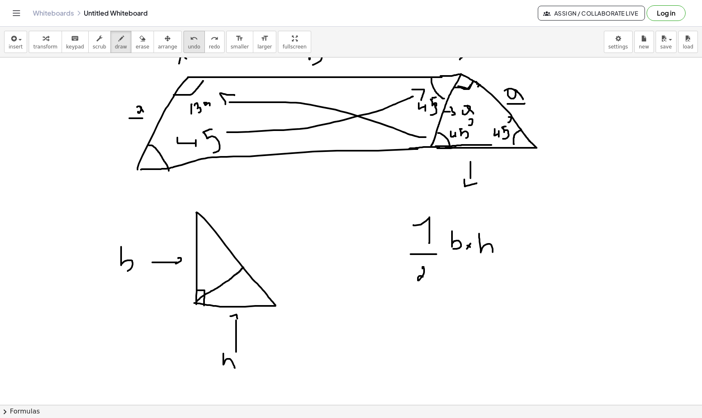
click at [192, 38] on div "undo" at bounding box center [194, 38] width 12 height 10
drag, startPoint x: 121, startPoint y: 248, endPoint x: 132, endPoint y: 275, distance: 29.3
drag, startPoint x: 223, startPoint y: 354, endPoint x: 218, endPoint y: 372, distance: 18.6
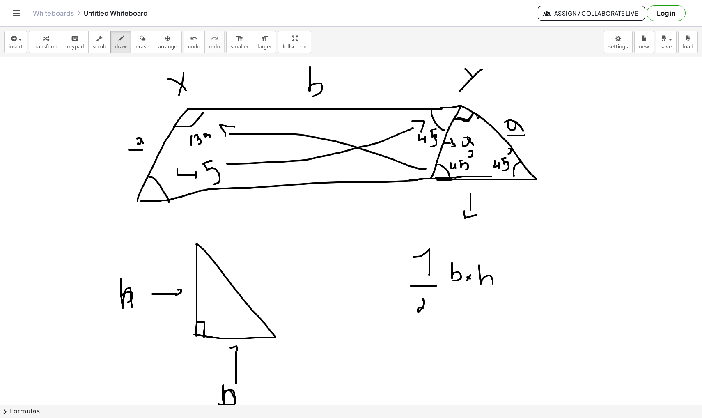
scroll to position [3557, 0]
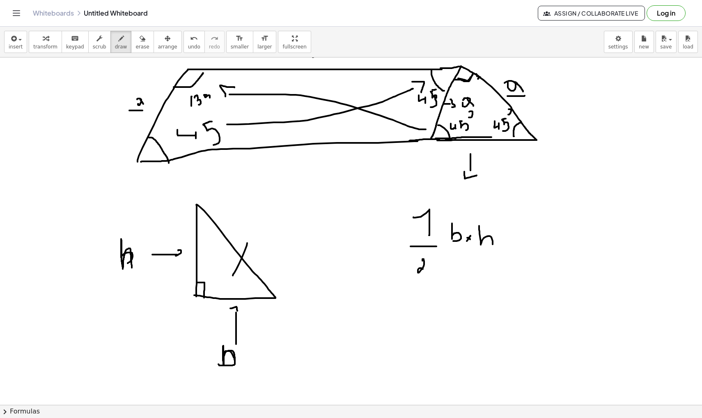
drag, startPoint x: 247, startPoint y: 243, endPoint x: 233, endPoint y: 275, distance: 35.5
drag, startPoint x: 224, startPoint y: 251, endPoint x: 265, endPoint y: 251, distance: 41.4
drag, startPoint x: 218, startPoint y: 239, endPoint x: 253, endPoint y: 259, distance: 40.1
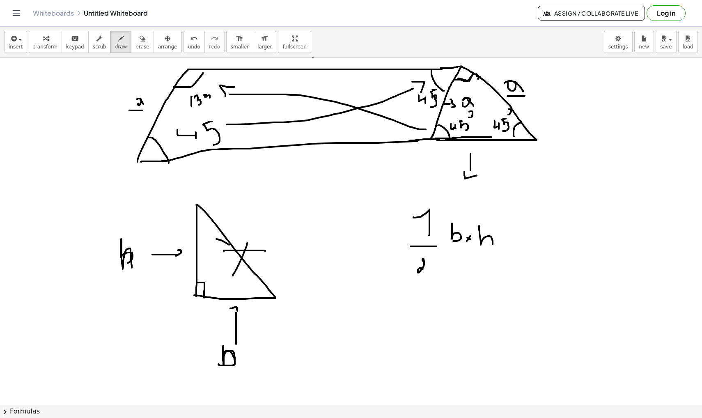
drag, startPoint x: 199, startPoint y: 201, endPoint x: 295, endPoint y: 318, distance: 151.3
drag, startPoint x: 199, startPoint y: 217, endPoint x: 256, endPoint y: 291, distance: 93.9
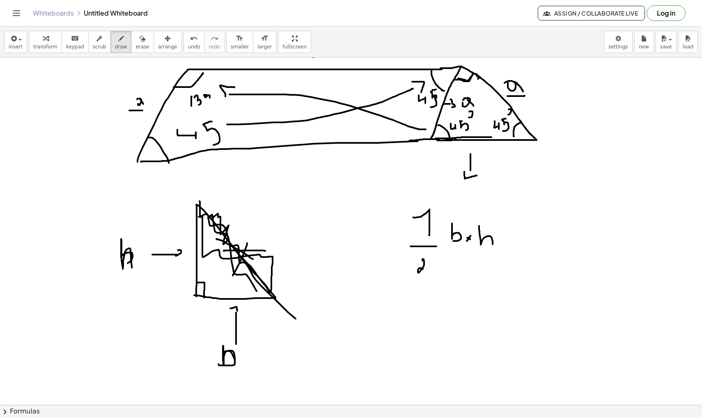
scroll to position [3570, 0]
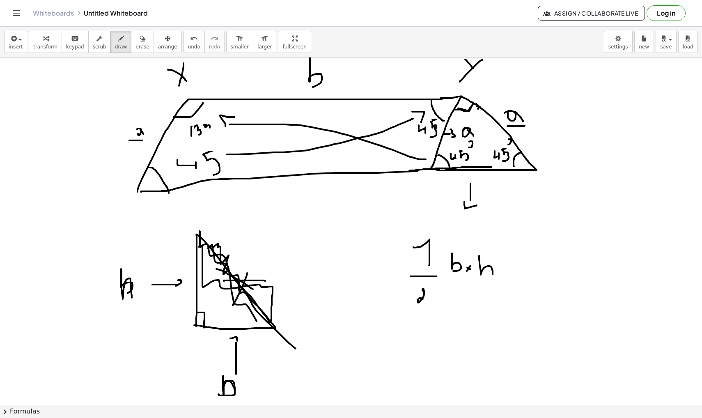
drag, startPoint x: 464, startPoint y: 128, endPoint x: 462, endPoint y: 133, distance: 4.8
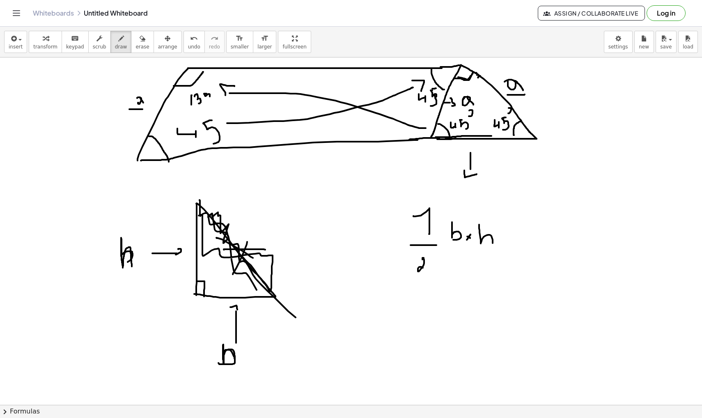
scroll to position [3621, 0]
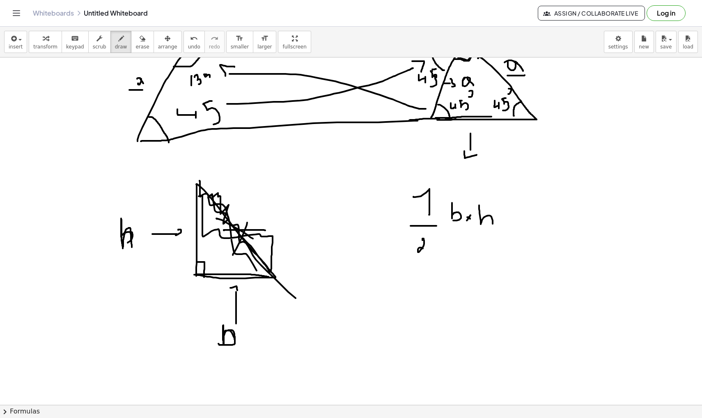
drag, startPoint x: 196, startPoint y: 274, endPoint x: 269, endPoint y: 278, distance: 73.2
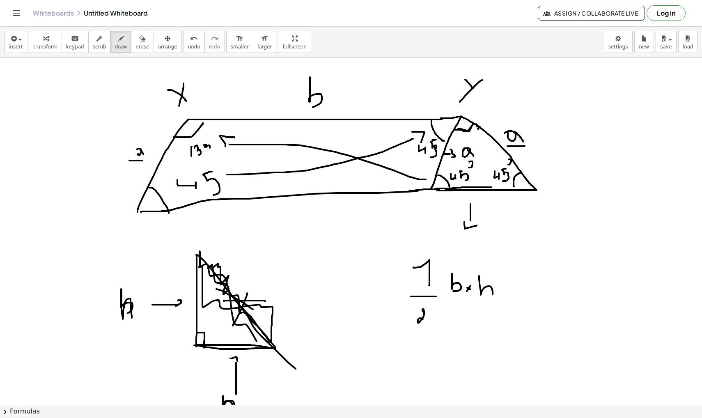
scroll to position [3547, 0]
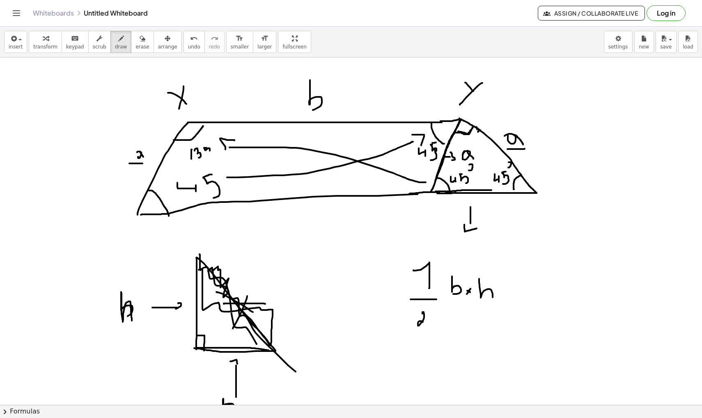
drag, startPoint x: 459, startPoint y: 118, endPoint x: 434, endPoint y: 185, distance: 71.2
drag, startPoint x: 459, startPoint y: 118, endPoint x: 531, endPoint y: 188, distance: 101.0
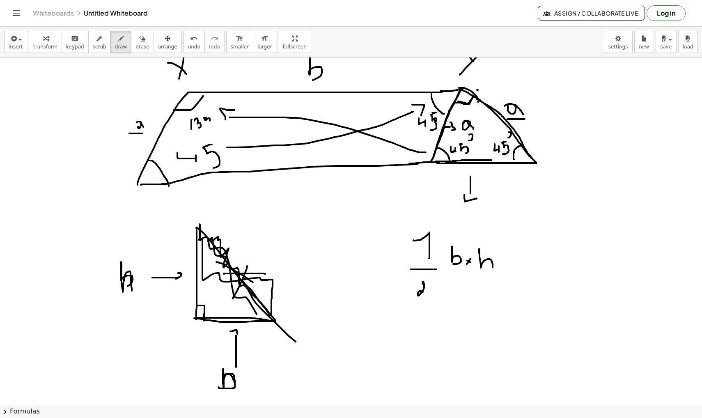
scroll to position [3610, 0]
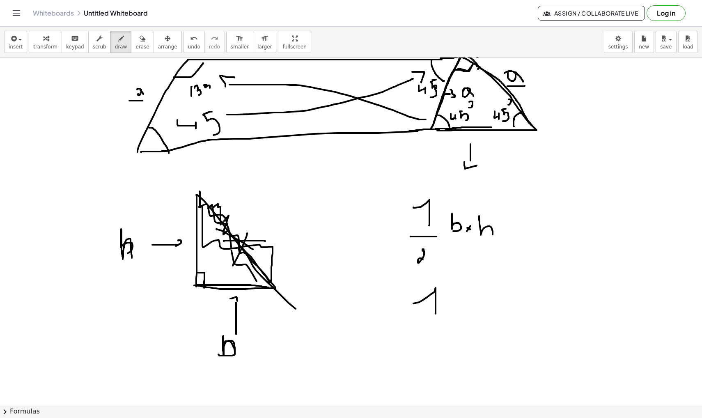
drag, startPoint x: 413, startPoint y: 303, endPoint x: 435, endPoint y: 320, distance: 27.2
drag, startPoint x: 419, startPoint y: 329, endPoint x: 458, endPoint y: 329, distance: 39.0
drag, startPoint x: 447, startPoint y: 334, endPoint x: 463, endPoint y: 353, distance: 24.4
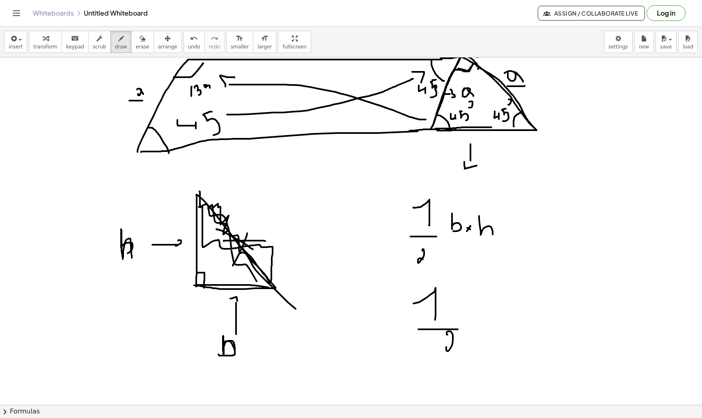
drag, startPoint x: 484, startPoint y: 320, endPoint x: 493, endPoint y: 325, distance: 10.7
drag, startPoint x: 497, startPoint y: 292, endPoint x: 506, endPoint y: 300, distance: 11.9
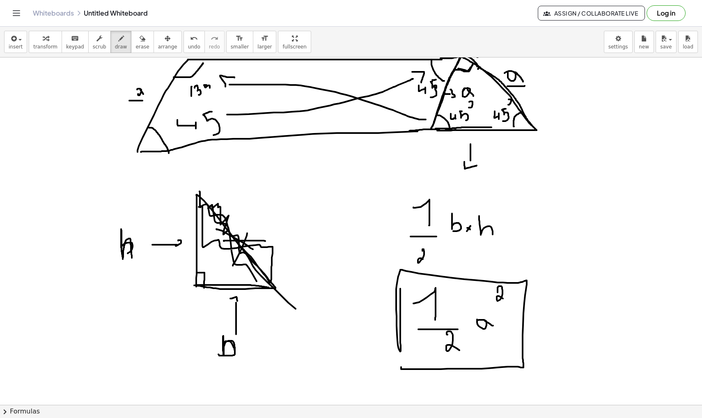
drag, startPoint x: 400, startPoint y: 288, endPoint x: 394, endPoint y: 321, distance: 33.0
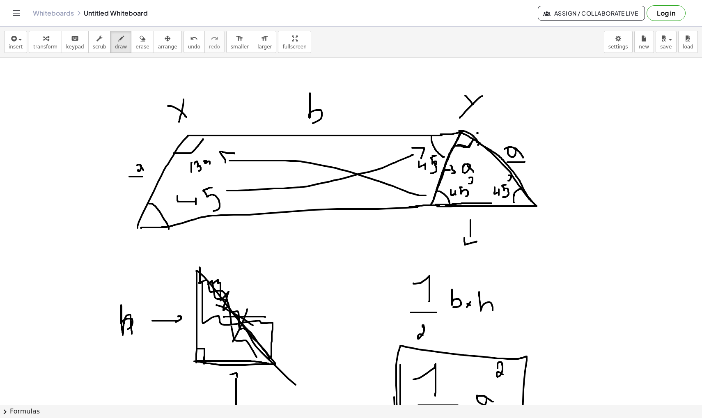
scroll to position [3534, 0]
drag, startPoint x: 294, startPoint y: 222, endPoint x: 294, endPoint y: 243, distance: 20.9
drag, startPoint x: 285, startPoint y: 231, endPoint x: 302, endPoint y: 231, distance: 16.4
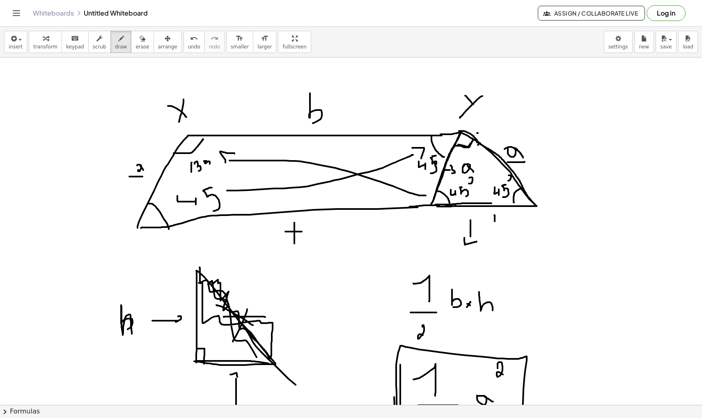
drag, startPoint x: 494, startPoint y: 215, endPoint x: 494, endPoint y: 229, distance: 13.5
drag, startPoint x: 490, startPoint y: 222, endPoint x: 502, endPoint y: 222, distance: 12.7
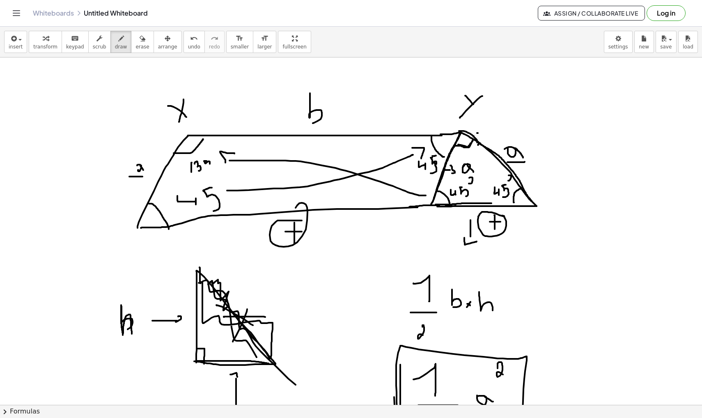
drag, startPoint x: 302, startPoint y: 220, endPoint x: 304, endPoint y: 227, distance: 7.0
